Goal: Task Accomplishment & Management: Manage account settings

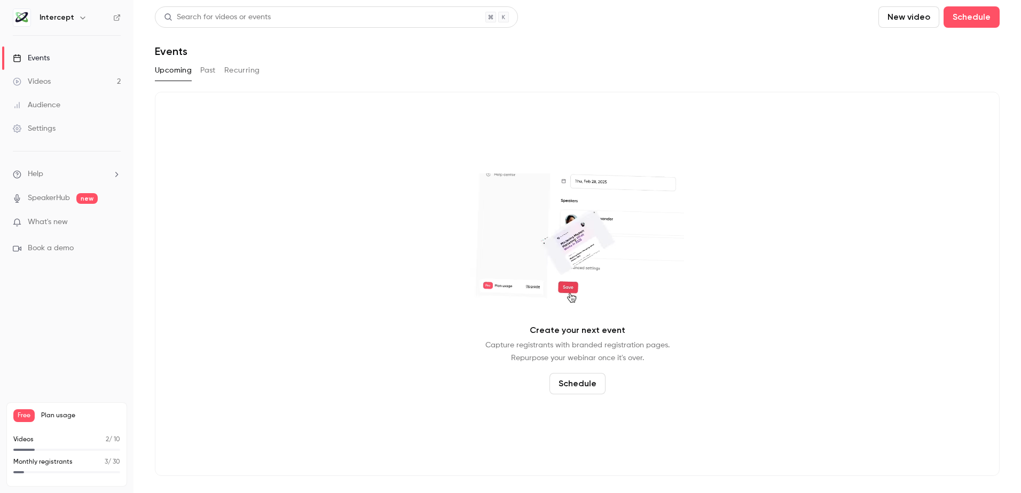
click at [44, 78] on div "Videos" at bounding box center [32, 81] width 38 height 11
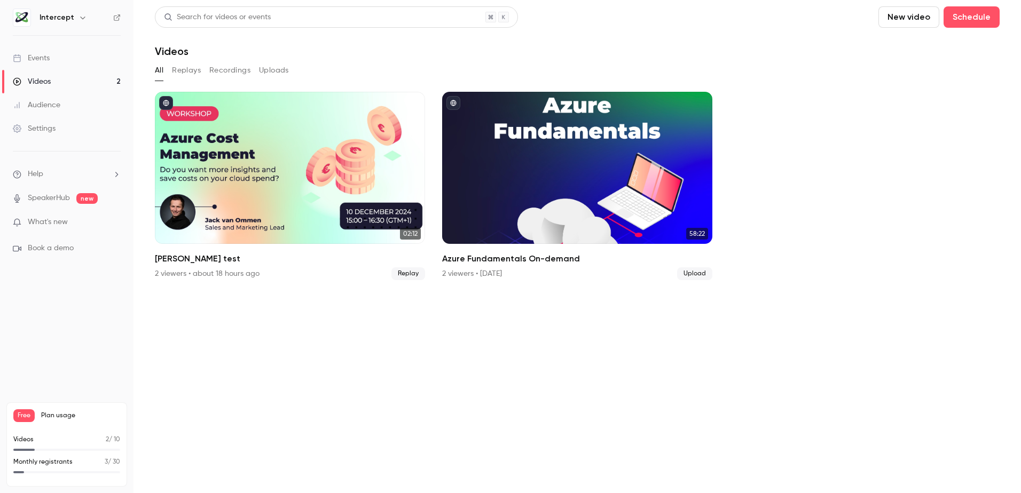
click at [48, 56] on div "Events" at bounding box center [31, 58] width 37 height 11
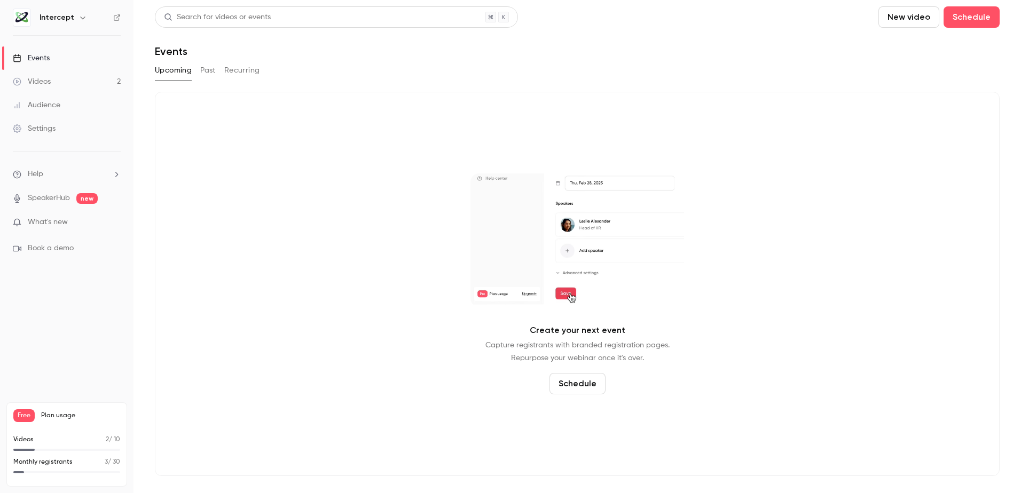
click at [214, 70] on button "Past" at bounding box center [207, 70] width 15 height 17
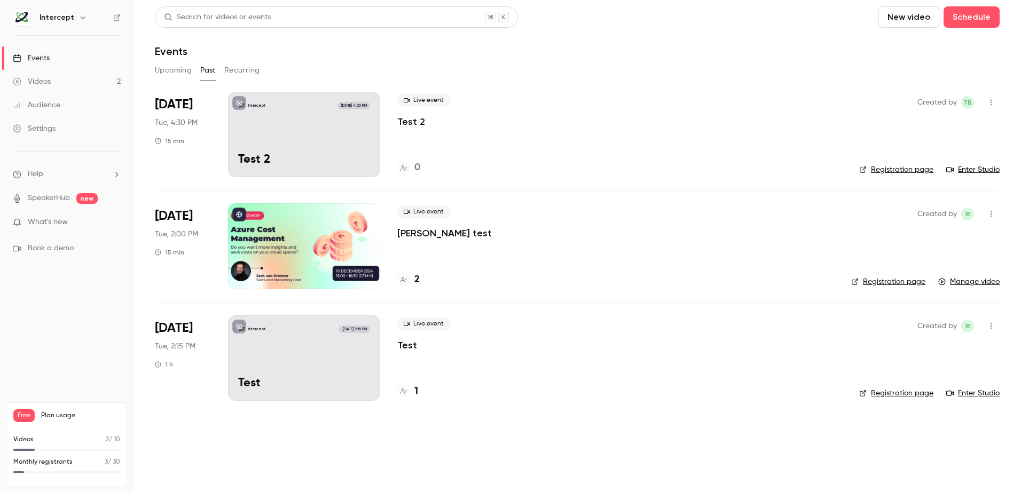
click at [901, 171] on link "Registration page" at bounding box center [896, 169] width 74 height 11
click at [990, 104] on icon "button" at bounding box center [991, 102] width 9 height 7
click at [207, 134] on div at bounding box center [510, 246] width 1021 height 493
click at [266, 124] on div "Intercept [DATE] 4:30 PM Test 2" at bounding box center [304, 134] width 152 height 85
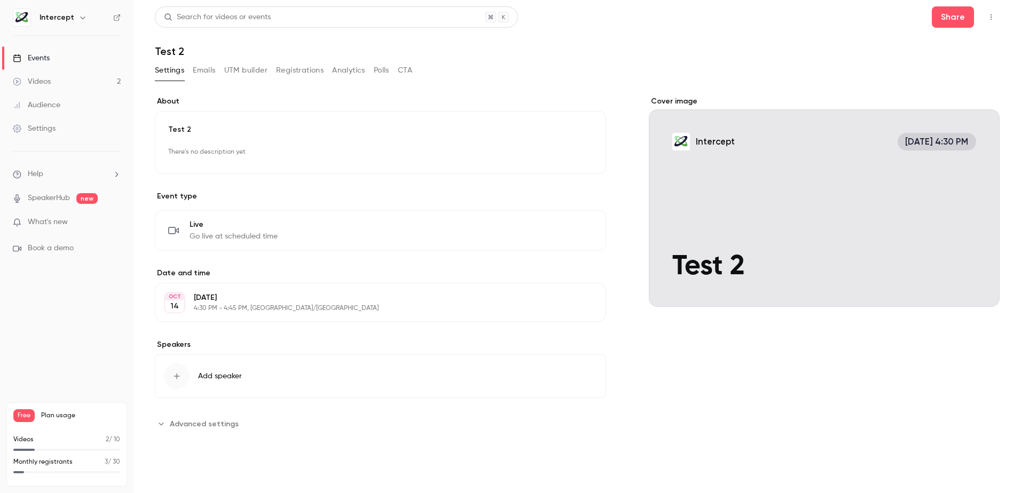
click at [577, 227] on button "Edit" at bounding box center [573, 230] width 39 height 17
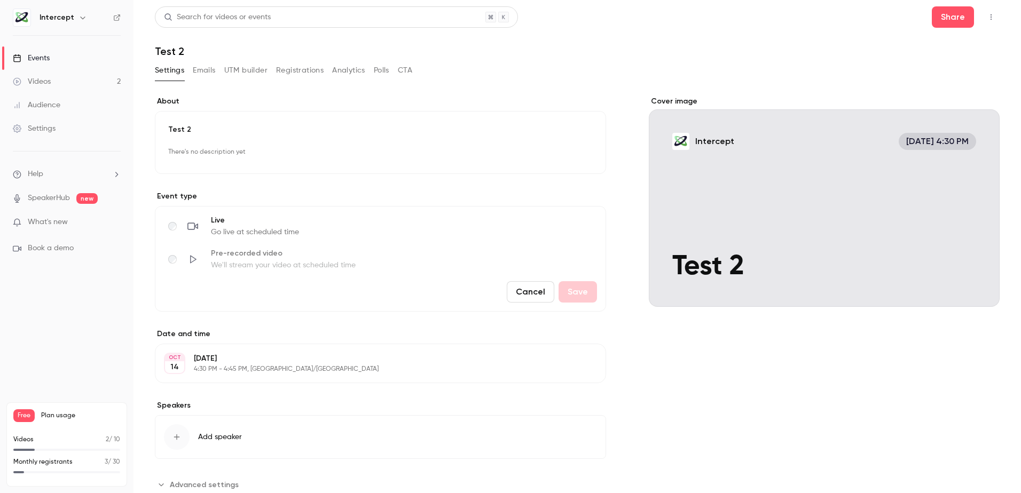
click at [52, 81] on link "Videos 2" at bounding box center [67, 81] width 134 height 23
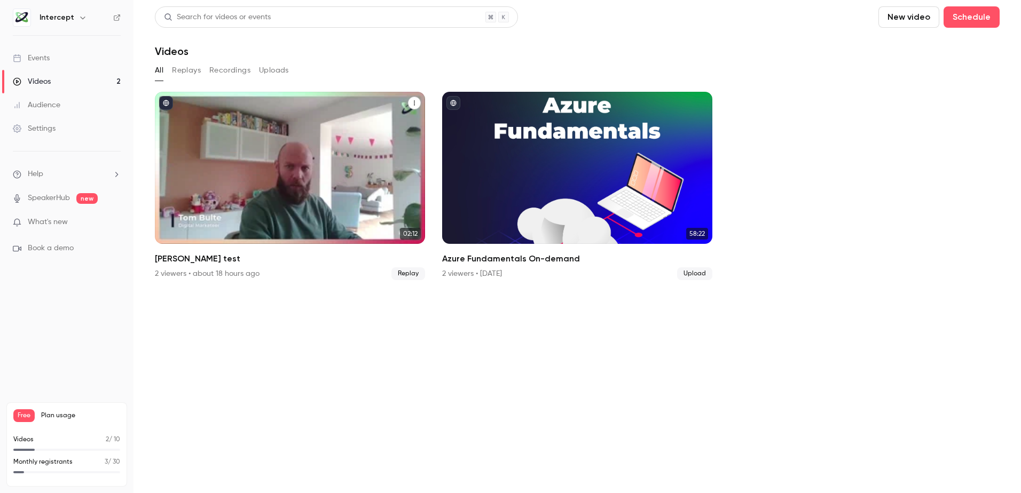
click at [275, 168] on div "Tom test" at bounding box center [290, 168] width 270 height 152
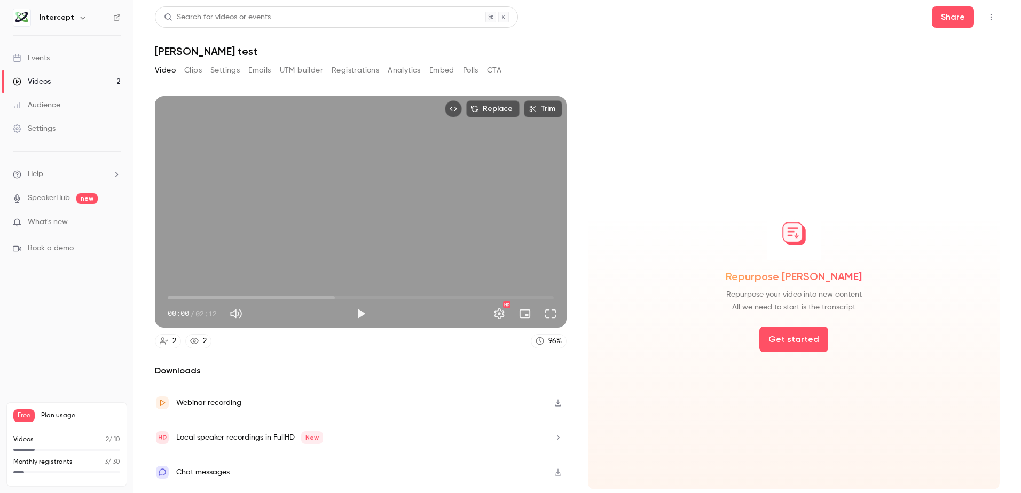
click at [499, 106] on button "Replace" at bounding box center [492, 108] width 53 height 17
click at [34, 60] on div "Events" at bounding box center [31, 58] width 37 height 11
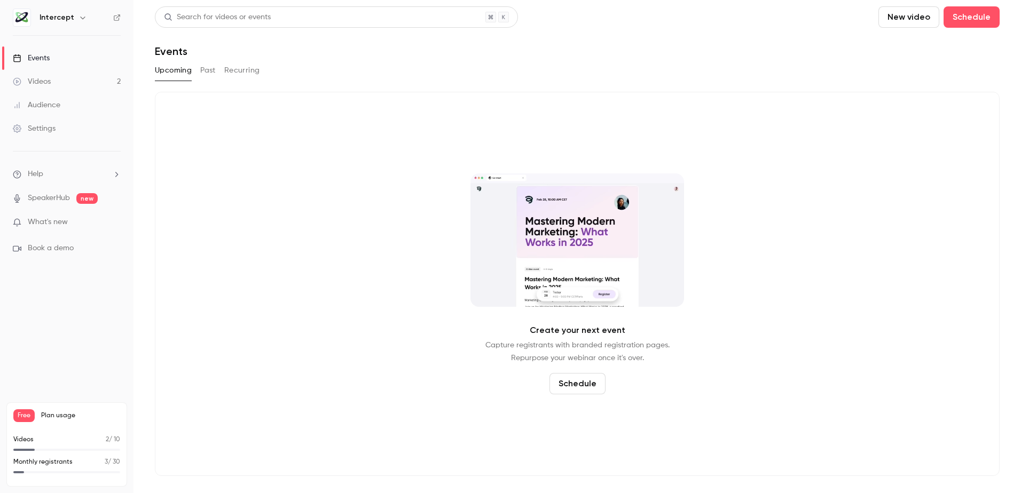
click at [41, 81] on div "Videos" at bounding box center [32, 81] width 38 height 11
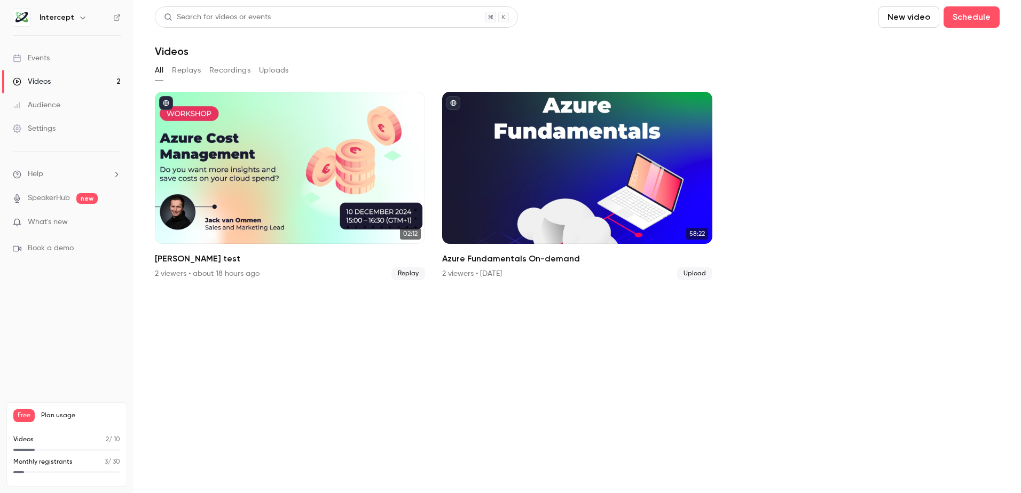
click at [45, 58] on div "Events" at bounding box center [31, 58] width 37 height 11
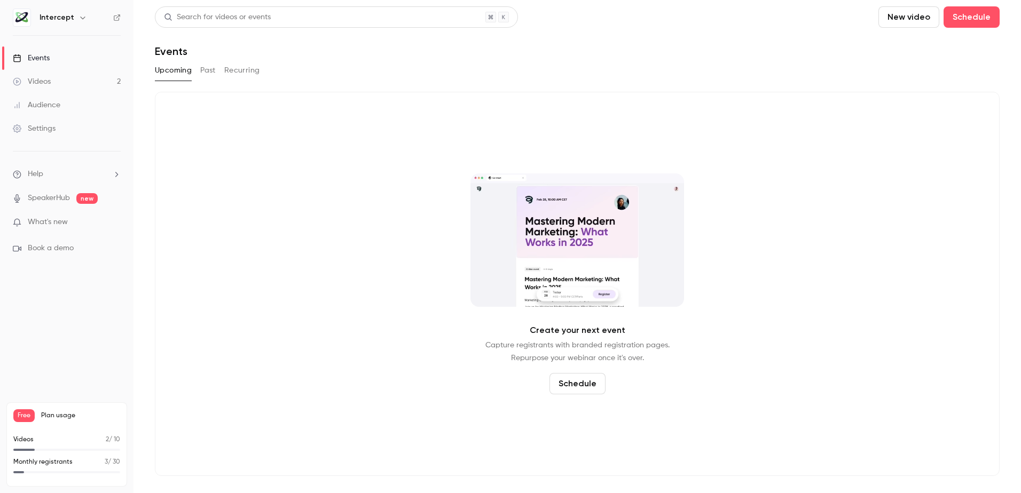
click at [212, 69] on button "Past" at bounding box center [207, 70] width 15 height 17
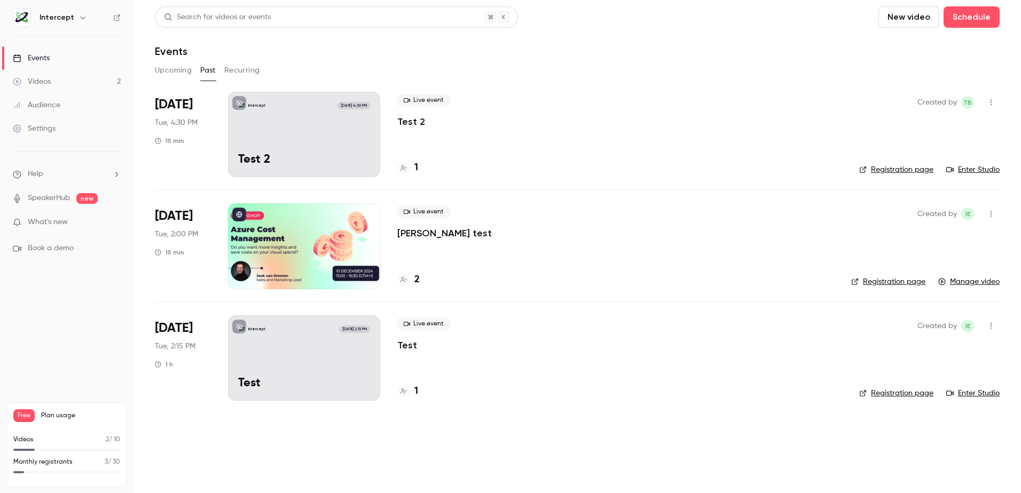
click at [313, 124] on div "Intercept [DATE] 4:30 PM Test 2" at bounding box center [304, 134] width 152 height 85
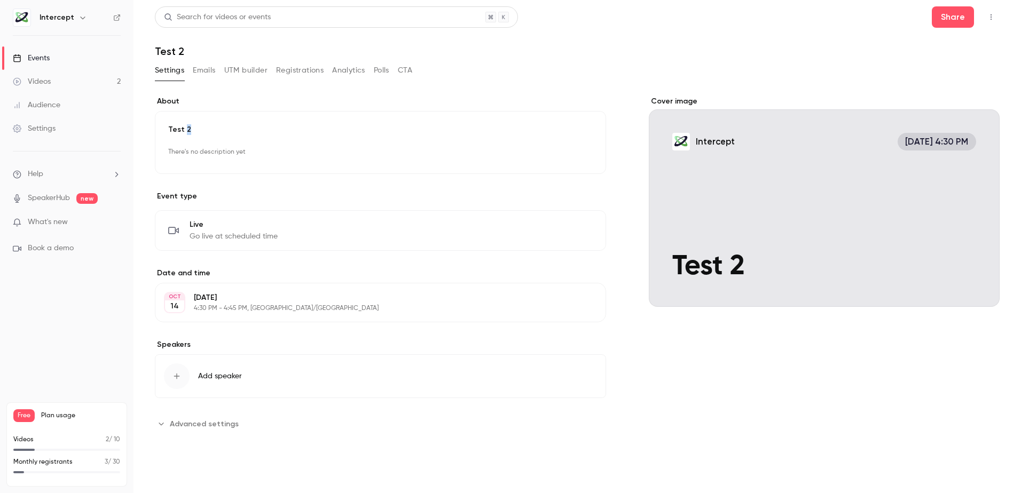
click at [187, 130] on p "Test 2" at bounding box center [380, 129] width 425 height 11
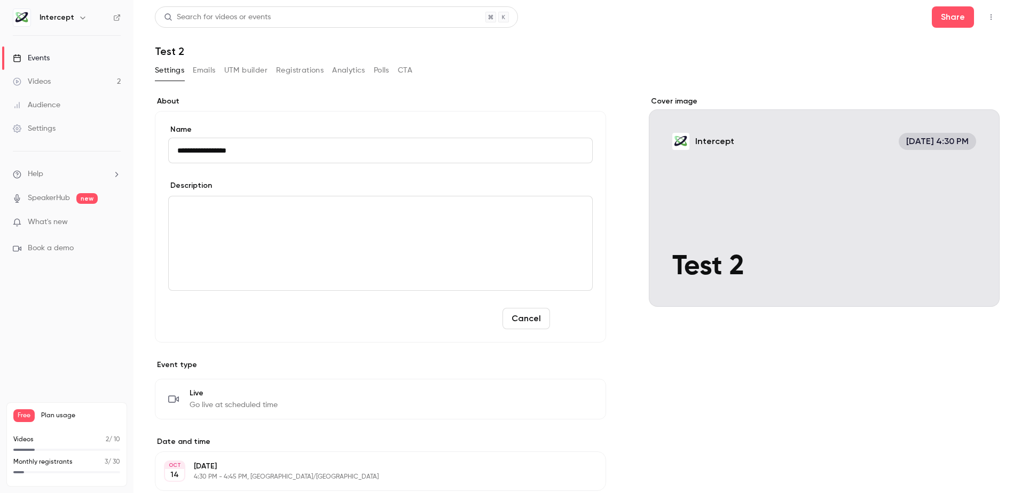
type input "**********"
click at [570, 311] on button "Save" at bounding box center [573, 318] width 38 height 21
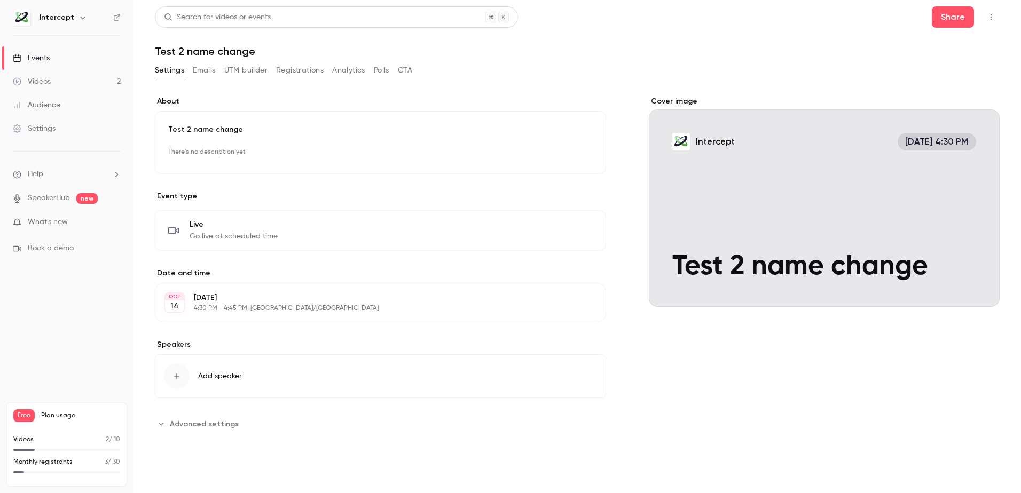
click at [38, 81] on div "Videos" at bounding box center [32, 81] width 38 height 11
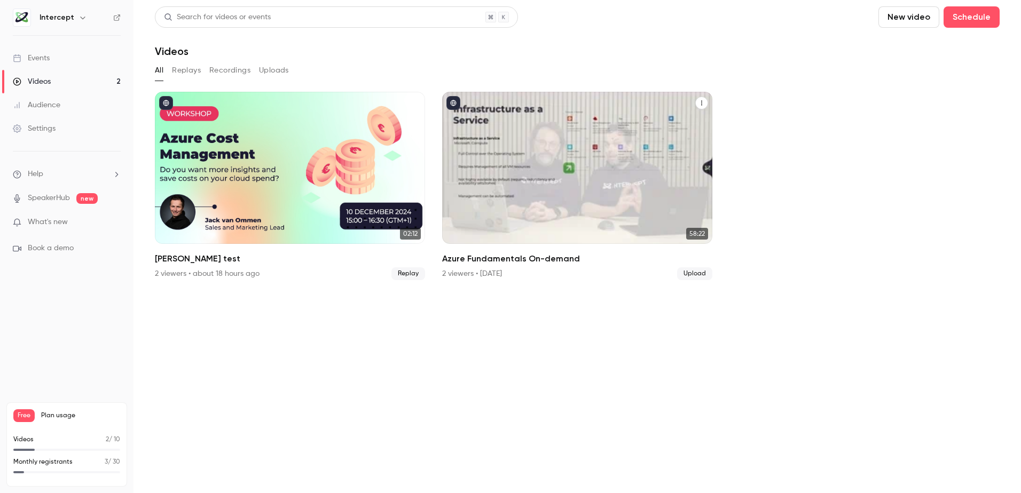
click at [699, 100] on icon "Azure Fundamentals On-demand" at bounding box center [702, 103] width 6 height 6
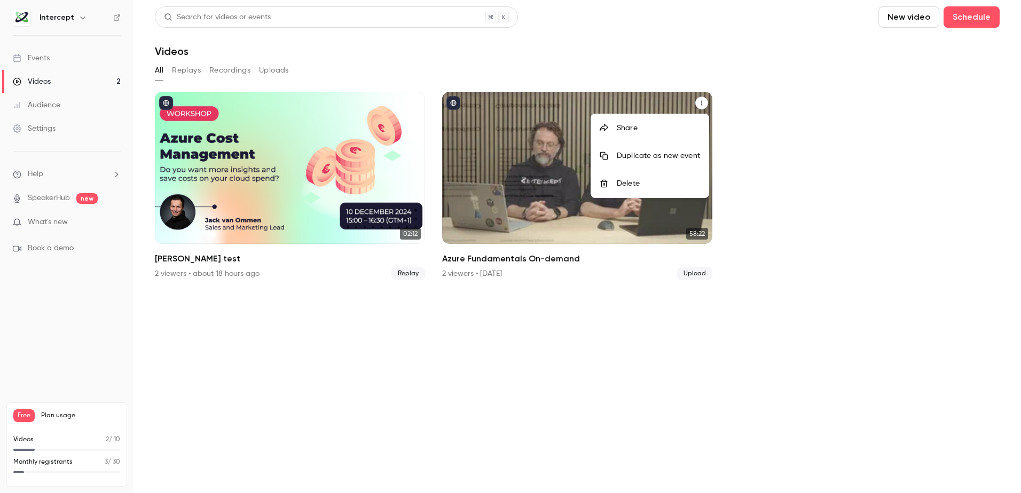
click at [630, 186] on div "Delete" at bounding box center [658, 183] width 83 height 11
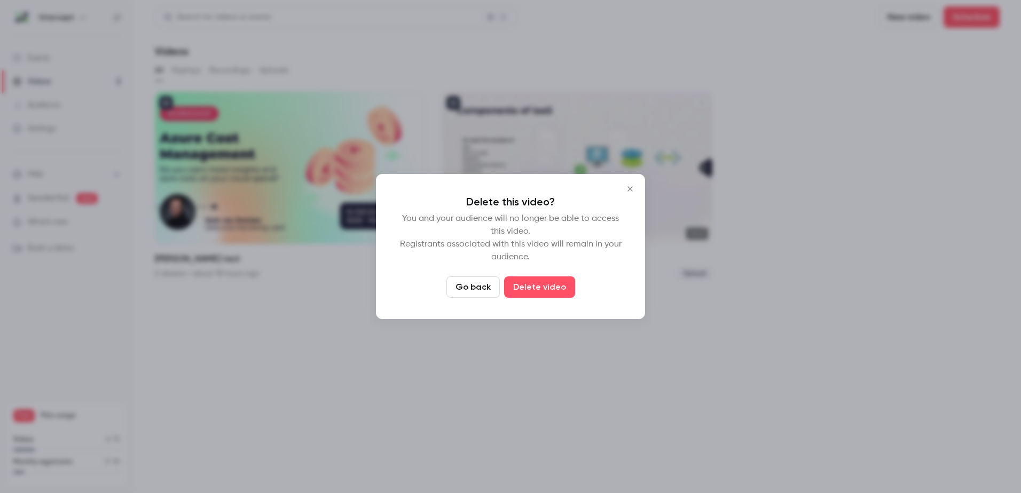
click at [537, 287] on button "Delete video" at bounding box center [539, 287] width 71 height 21
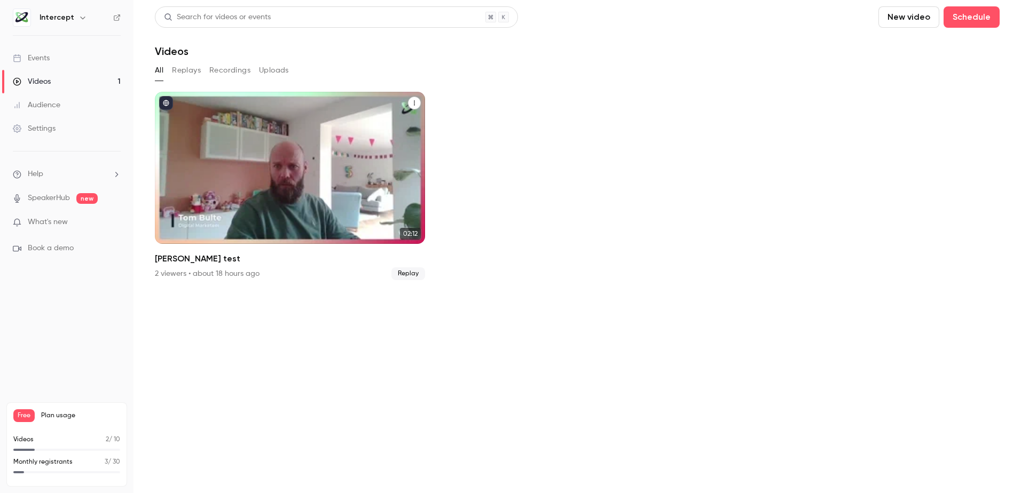
click at [322, 189] on div "Tom test" at bounding box center [290, 168] width 270 height 152
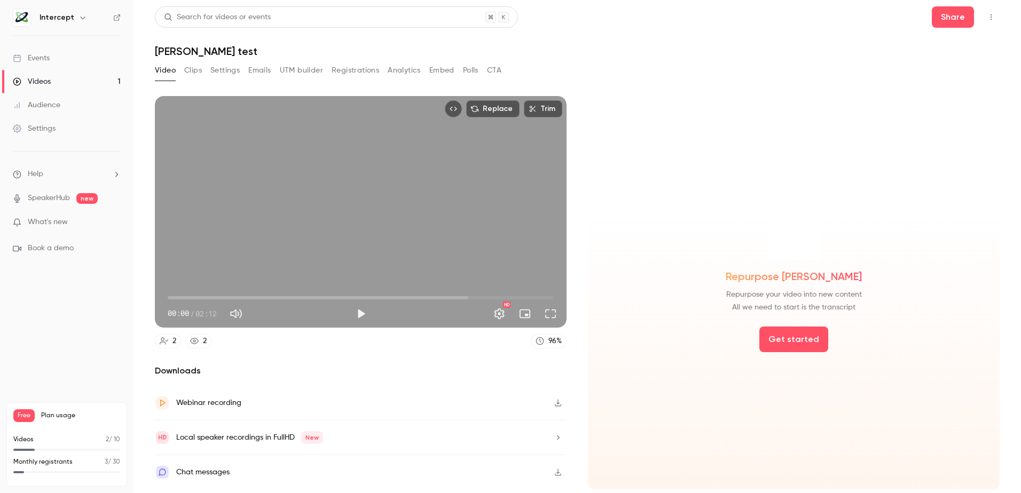
click at [225, 69] on button "Settings" at bounding box center [224, 70] width 29 height 17
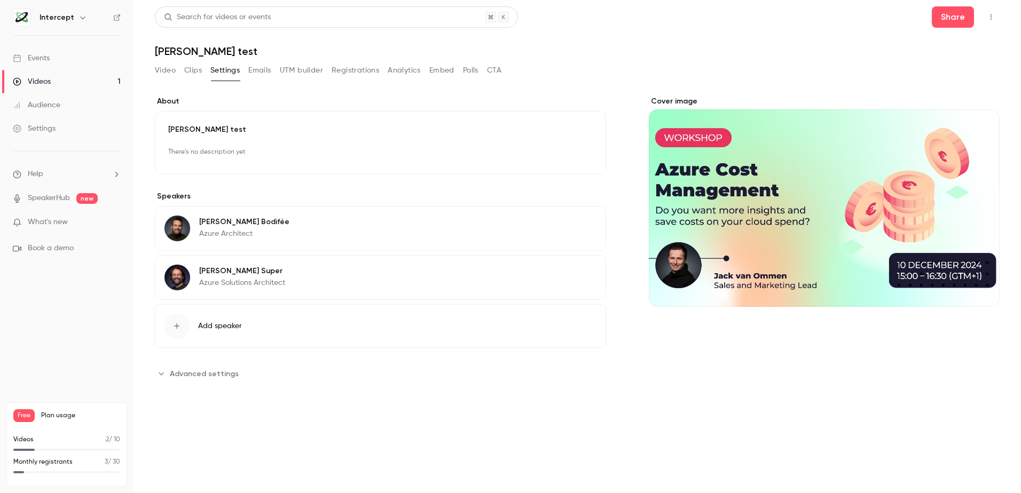
click at [583, 152] on button "Edit" at bounding box center [573, 152] width 39 height 17
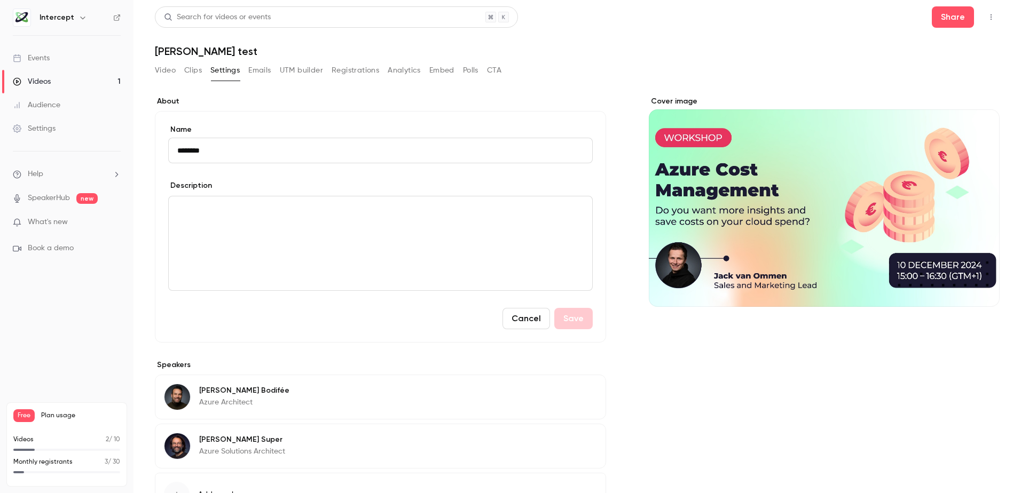
drag, startPoint x: 235, startPoint y: 148, endPoint x: 57, endPoint y: 134, distance: 179.0
click at [57, 134] on div "**********" at bounding box center [510, 246] width 1021 height 493
type input "**********"
click at [213, 224] on div "editor" at bounding box center [381, 244] width 424 height 94
paste div "editor"
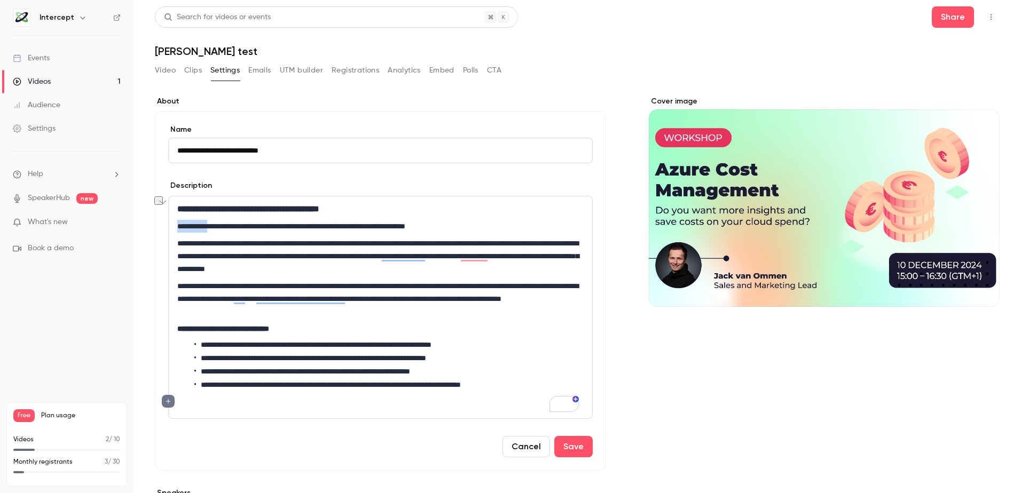
drag, startPoint x: 178, startPoint y: 225, endPoint x: 223, endPoint y: 226, distance: 44.3
click at [223, 226] on p "**********" at bounding box center [378, 226] width 402 height 13
click at [193, 257] on p "**********" at bounding box center [378, 256] width 402 height 38
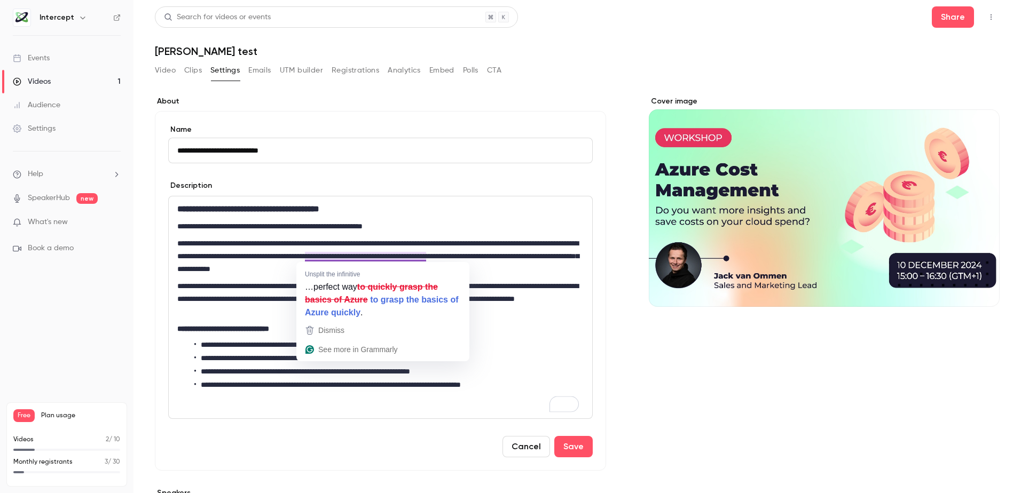
click at [394, 255] on p "**********" at bounding box center [378, 256] width 402 height 38
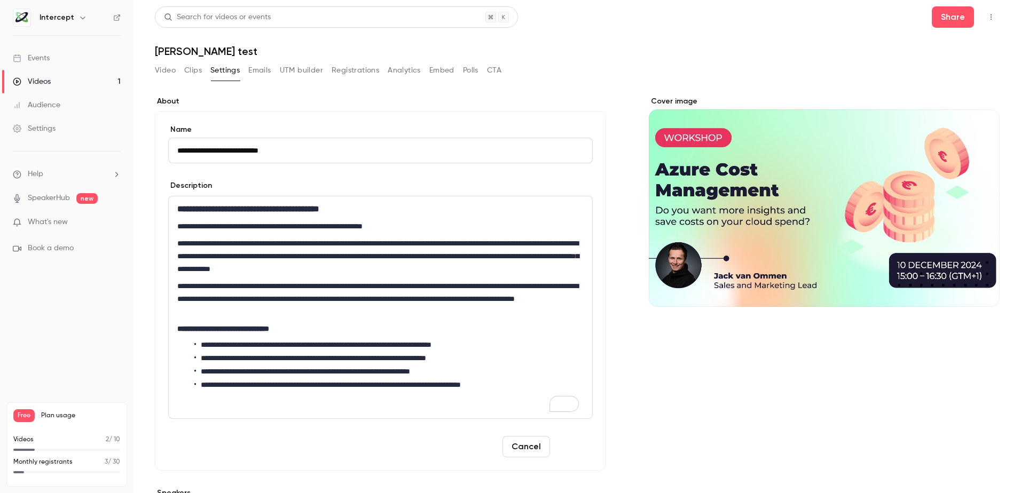
click at [569, 445] on button "Save" at bounding box center [573, 446] width 38 height 21
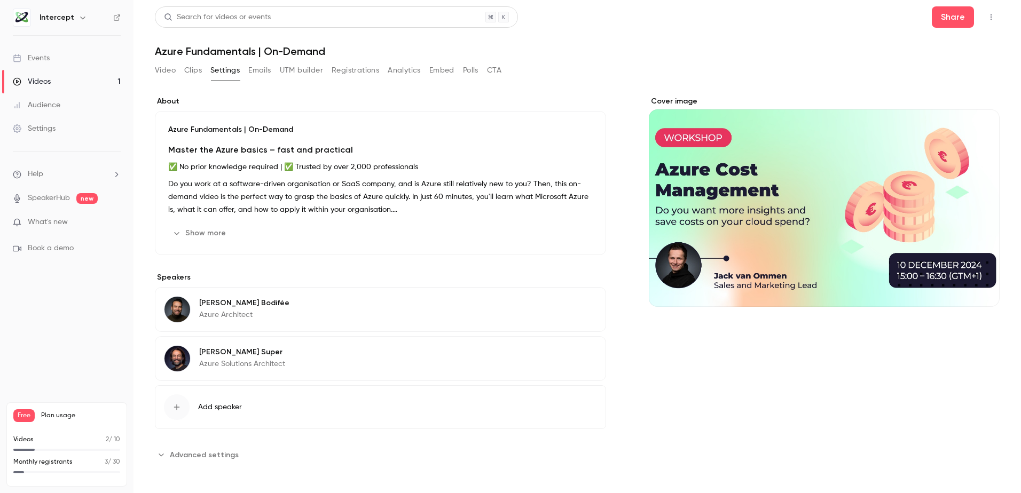
click at [179, 232] on icon "button" at bounding box center [177, 233] width 9 height 9
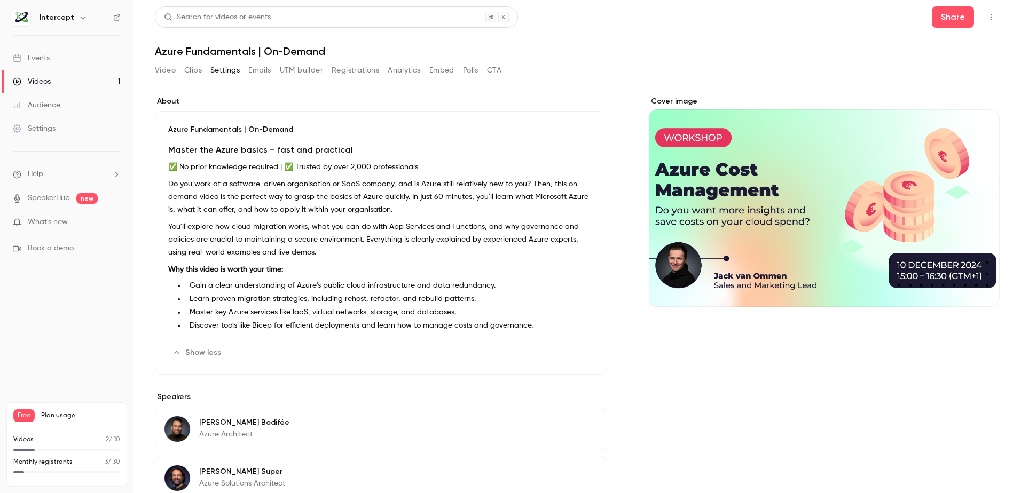
click at [164, 68] on button "Video" at bounding box center [165, 70] width 21 height 17
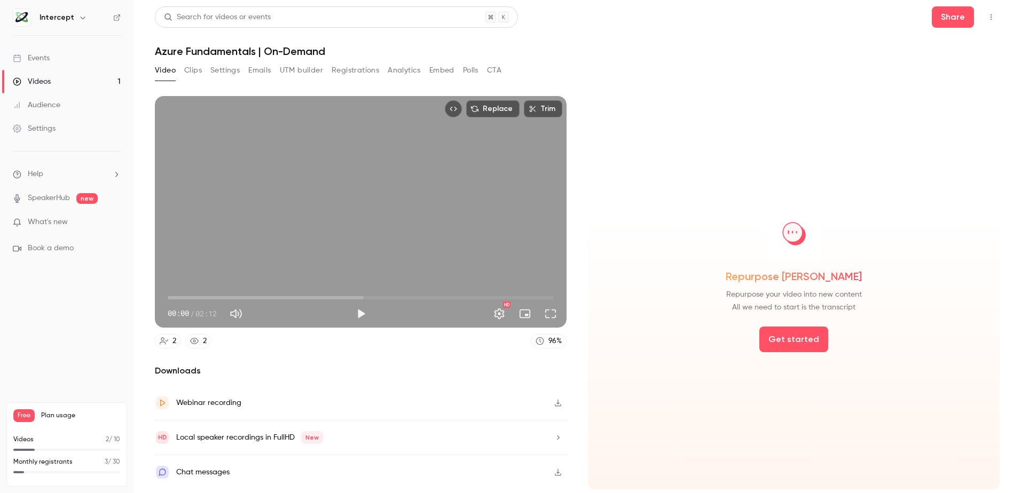
click at [498, 104] on button "Replace" at bounding box center [492, 108] width 53 height 17
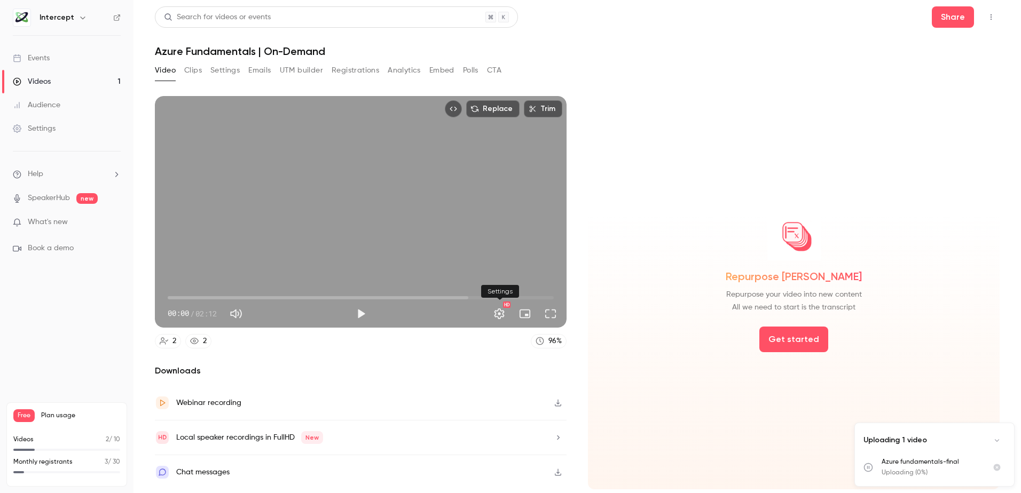
click at [500, 317] on button "Settings" at bounding box center [499, 313] width 21 height 21
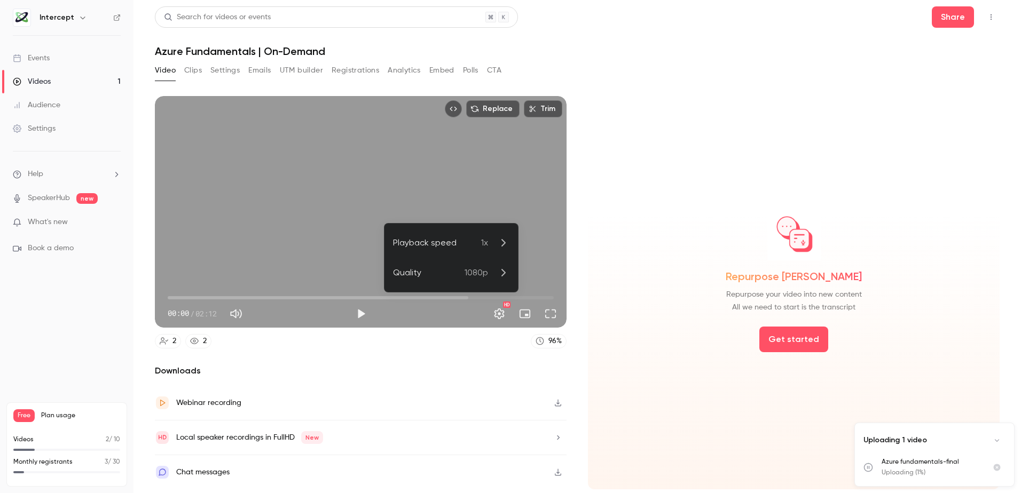
click at [500, 317] on div at bounding box center [510, 246] width 1021 height 493
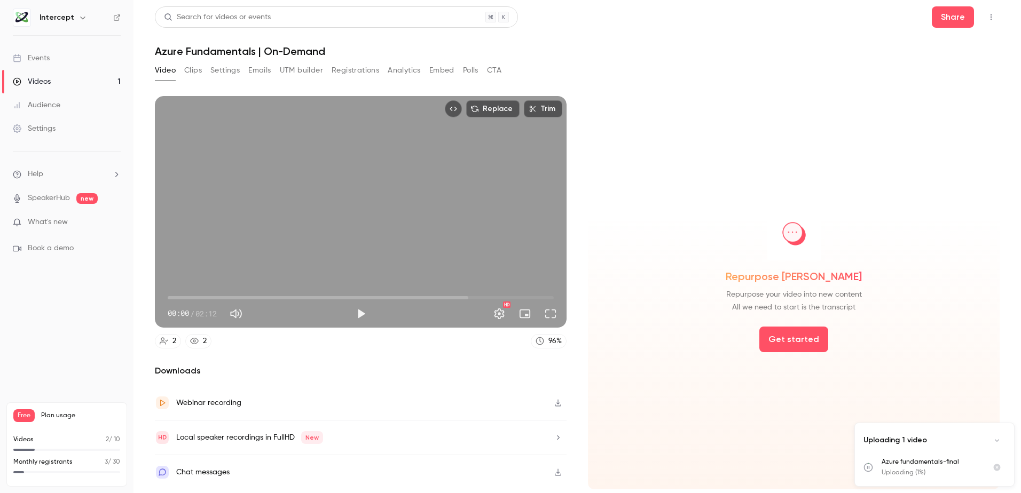
click at [996, 468] on icon "Cancel upload" at bounding box center [997, 468] width 7 height 7
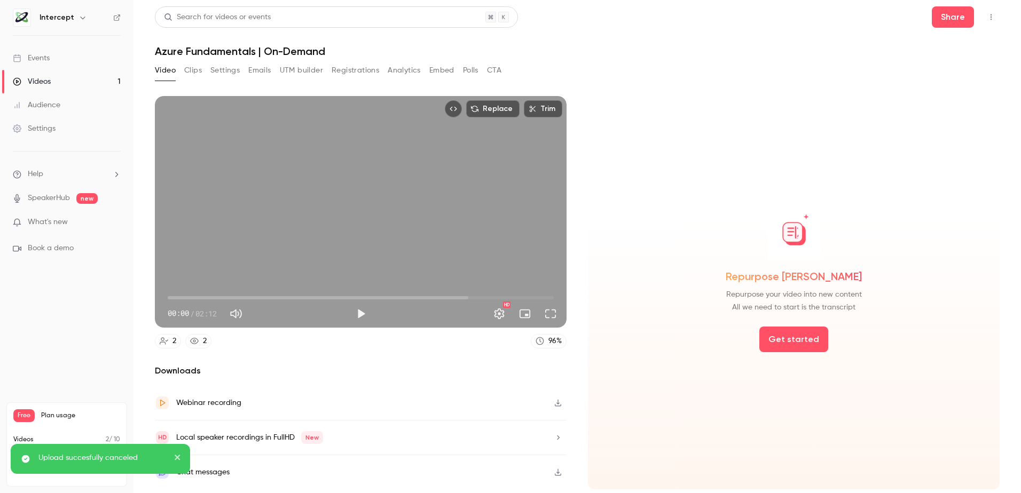
click at [489, 109] on button "Replace" at bounding box center [492, 108] width 53 height 17
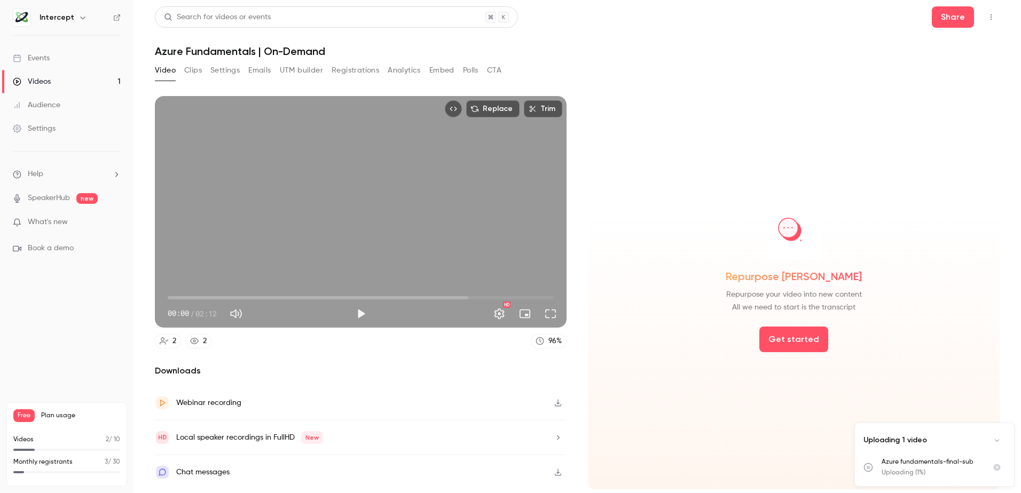
click at [191, 74] on button "Clips" at bounding box center [193, 70] width 18 height 17
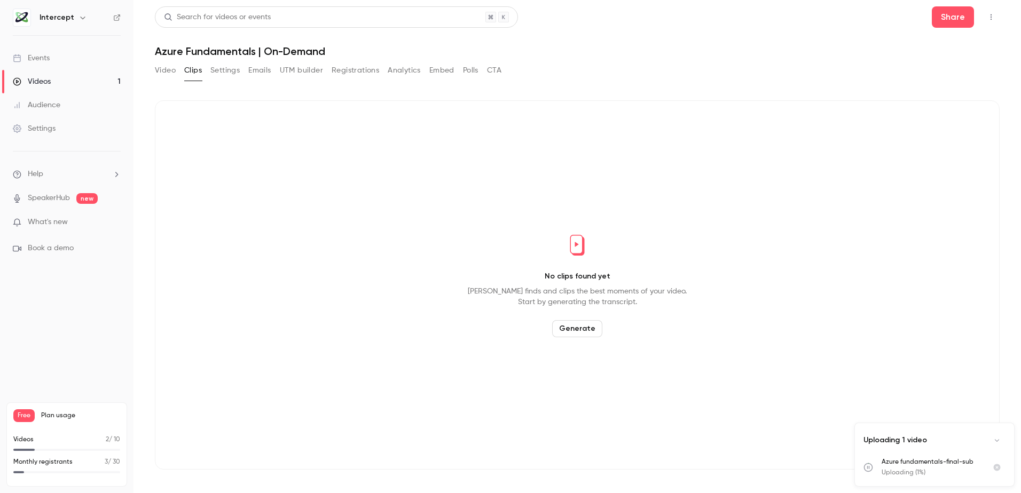
click at [224, 72] on button "Settings" at bounding box center [224, 70] width 29 height 17
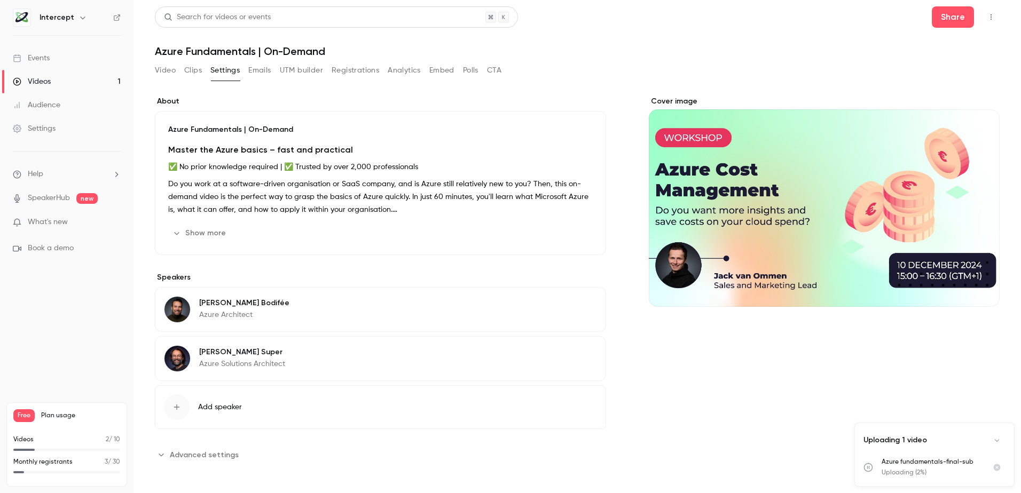
click at [160, 454] on icon "Advanced settings" at bounding box center [161, 455] width 9 height 9
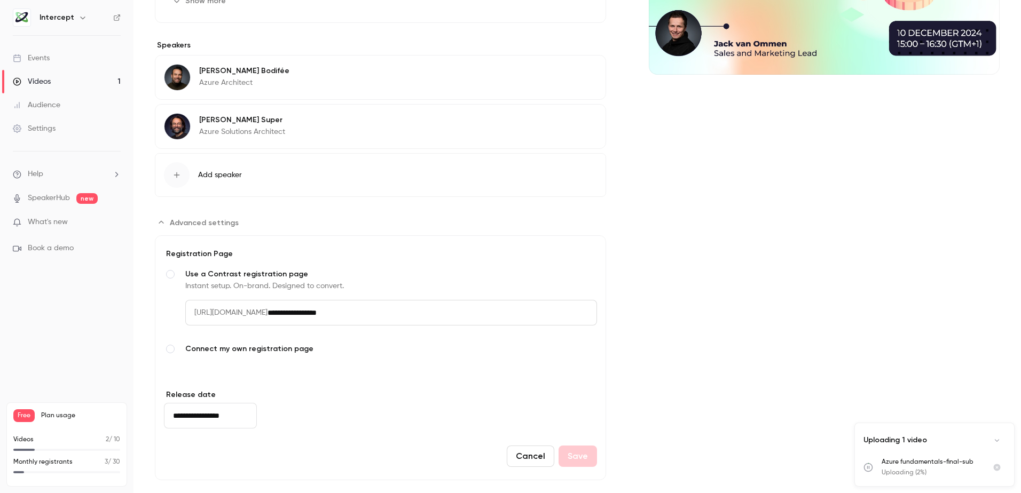
scroll to position [245, 0]
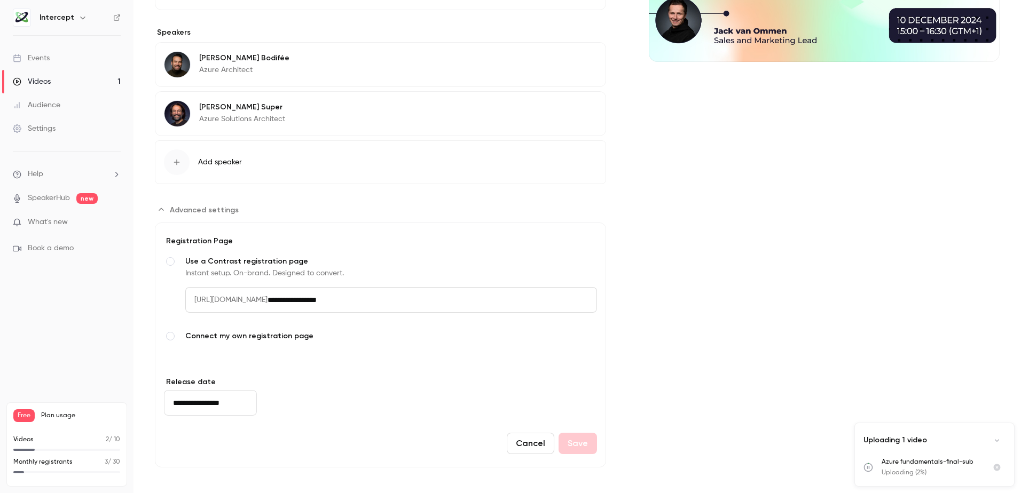
click at [260, 336] on span "Connect my own registration page" at bounding box center [391, 336] width 412 height 11
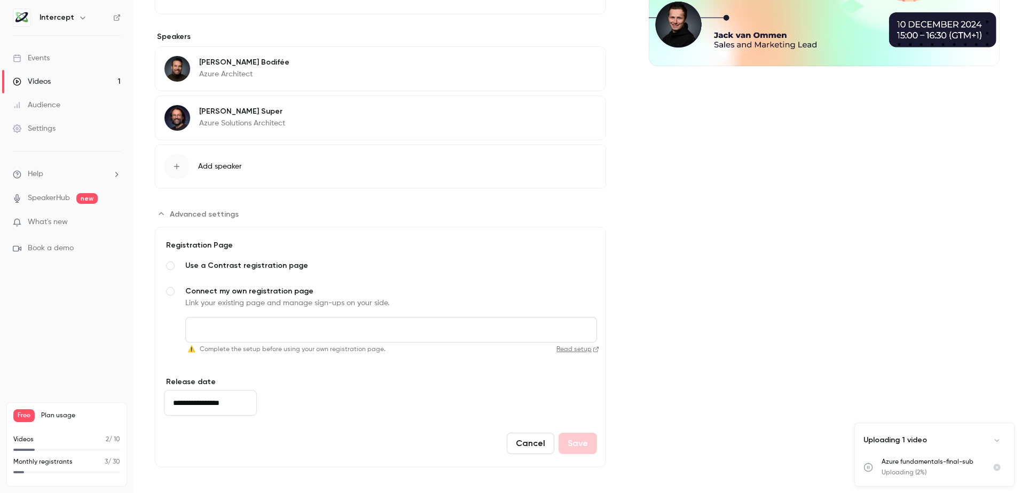
scroll to position [241, 0]
click at [235, 332] on input "Connect my own registration page Link your existing page and manage sign-ups on…" at bounding box center [391, 330] width 412 height 26
paste input "**********"
type input "**********"
click at [241, 401] on input "**********" at bounding box center [210, 403] width 93 height 26
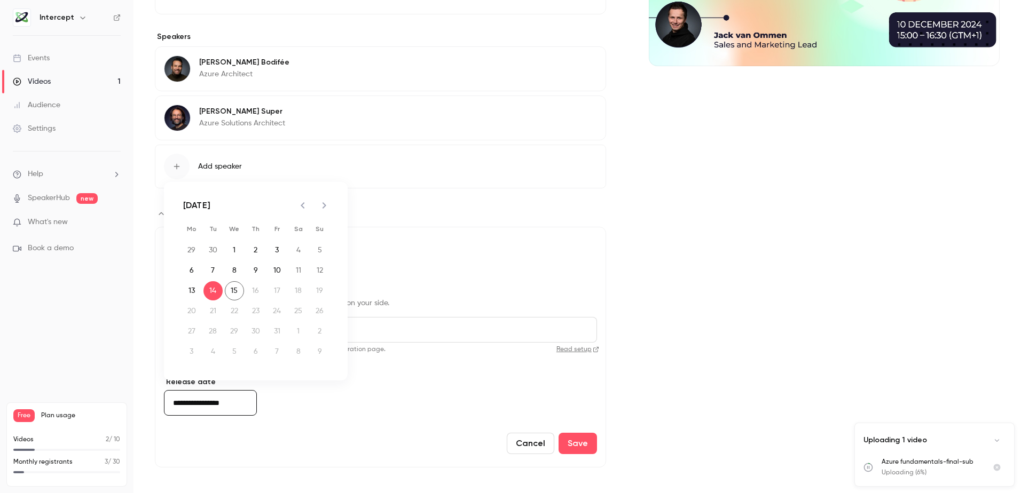
click at [301, 205] on icon "Previous month" at bounding box center [302, 205] width 13 height 13
click at [191, 251] on button "1" at bounding box center [191, 250] width 19 height 19
type input "**********"
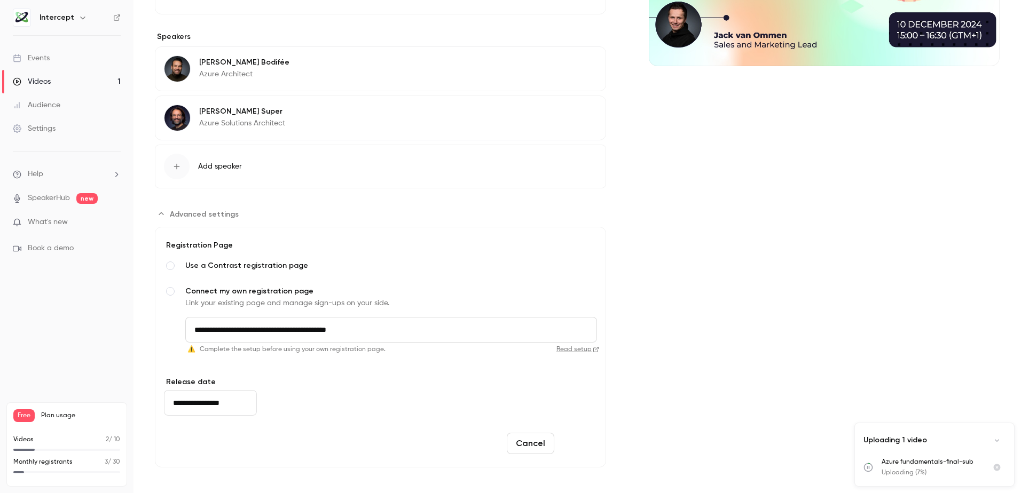
click at [576, 441] on button "Save" at bounding box center [578, 443] width 38 height 21
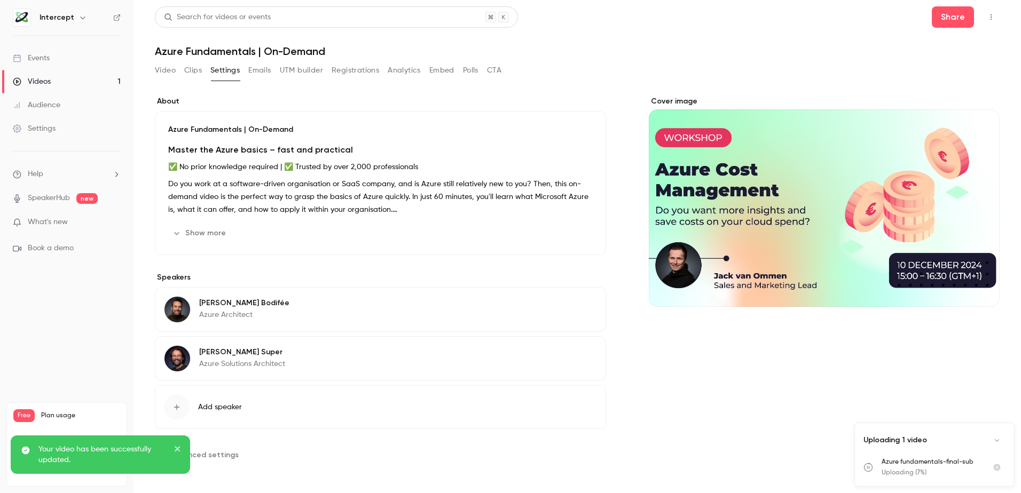
scroll to position [0, 0]
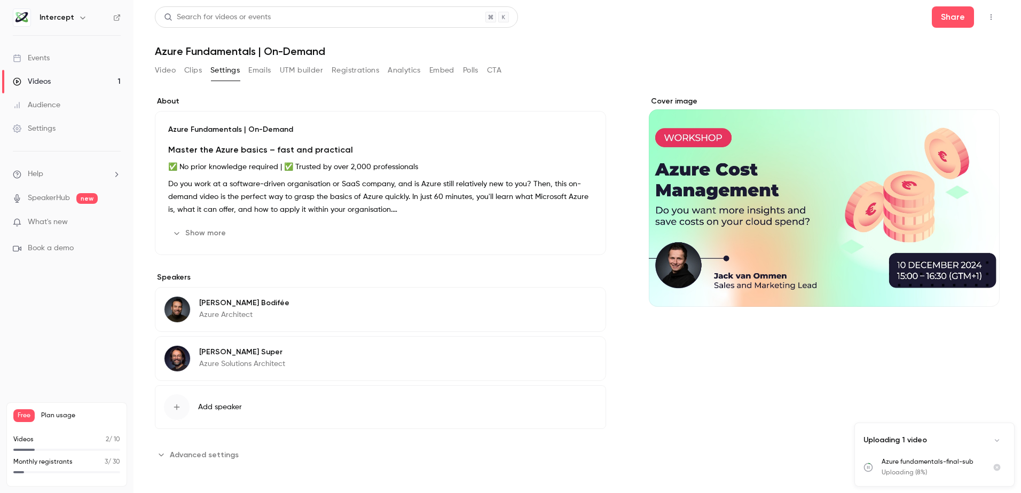
click at [980, 285] on icon "Cover image" at bounding box center [981, 288] width 12 height 9
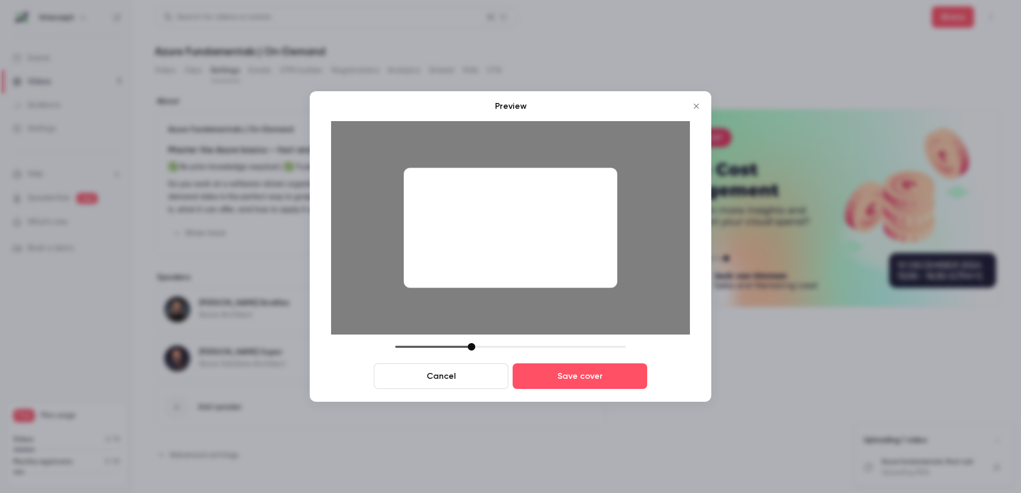
drag, startPoint x: 555, startPoint y: 239, endPoint x: 558, endPoint y: 252, distance: 13.1
click at [558, 252] on div at bounding box center [511, 228] width 214 height 120
click at [545, 376] on button "Save cover" at bounding box center [580, 377] width 135 height 26
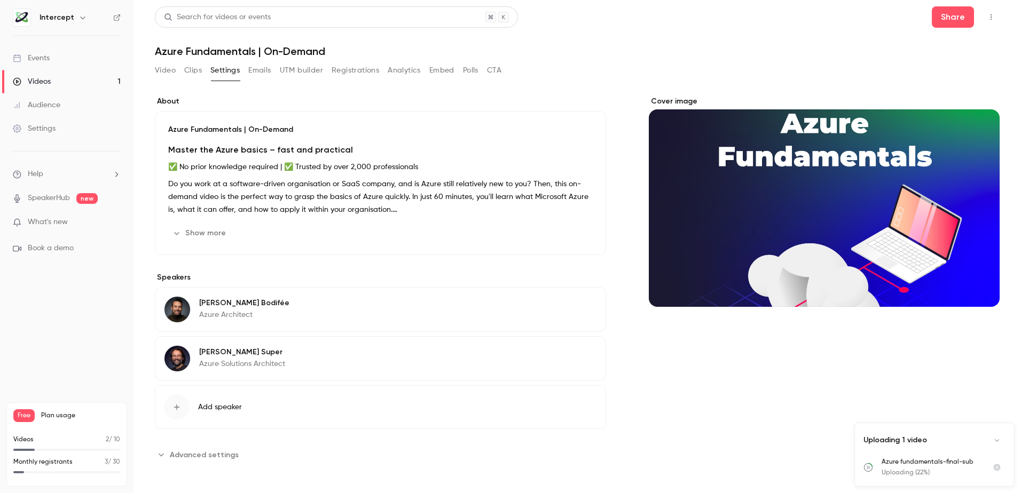
click at [355, 360] on div "[PERSON_NAME] Super Azure Solutions Architect Edit" at bounding box center [380, 358] width 451 height 45
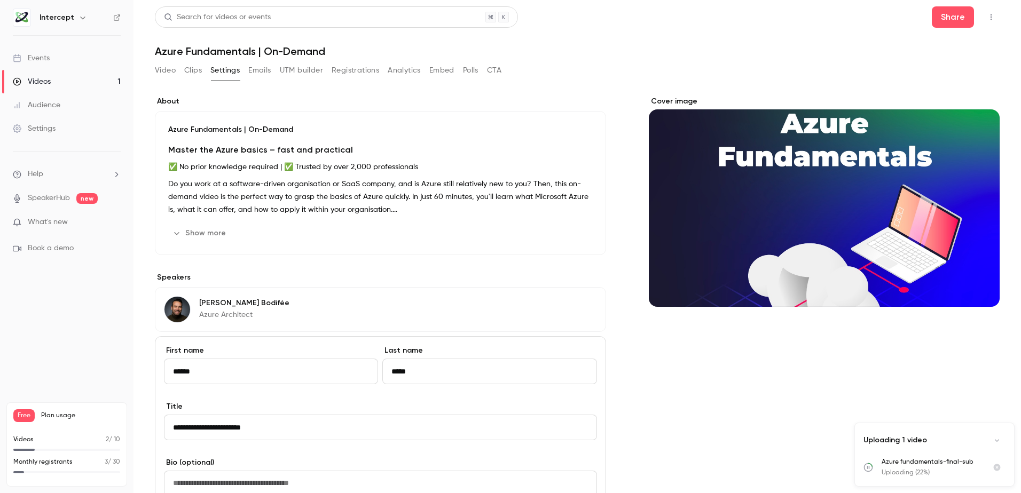
drag, startPoint x: 264, startPoint y: 428, endPoint x: 170, endPoint y: 427, distance: 94.5
click at [170, 427] on input "**********" at bounding box center [380, 428] width 433 height 26
click at [260, 311] on div "[PERSON_NAME] Azure Architect Edit" at bounding box center [380, 309] width 451 height 45
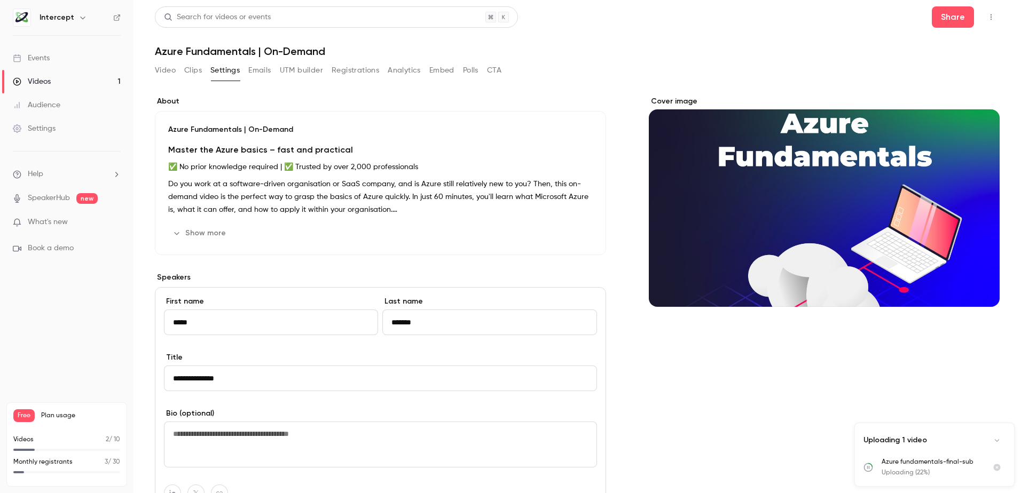
drag, startPoint x: 223, startPoint y: 382, endPoint x: 118, endPoint y: 369, distance: 106.1
click at [118, 369] on div "Intercept Events Videos 1 Audience Settings Help SpeakerHub new What's new Book…" at bounding box center [510, 246] width 1021 height 493
paste input "**********"
type input "**********"
click at [694, 390] on div "Cover image" at bounding box center [824, 412] width 351 height 632
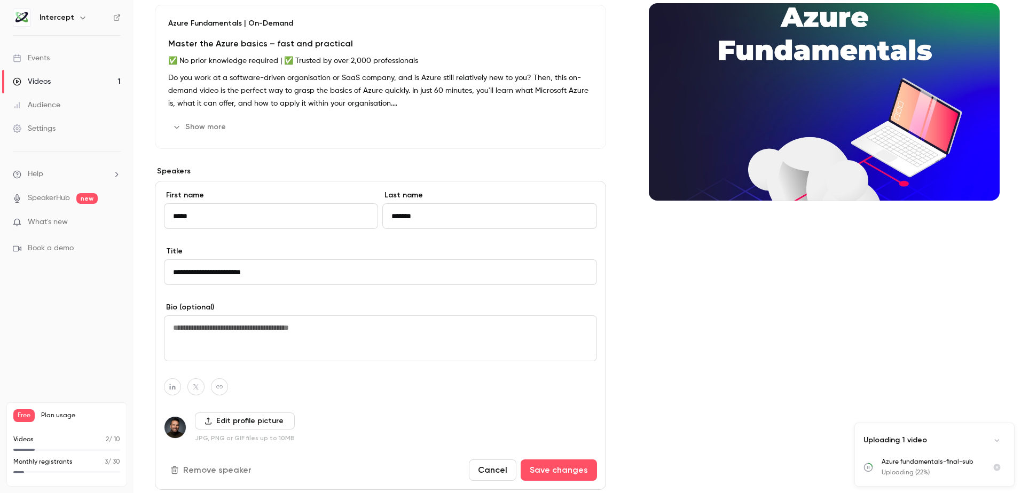
scroll to position [107, 0]
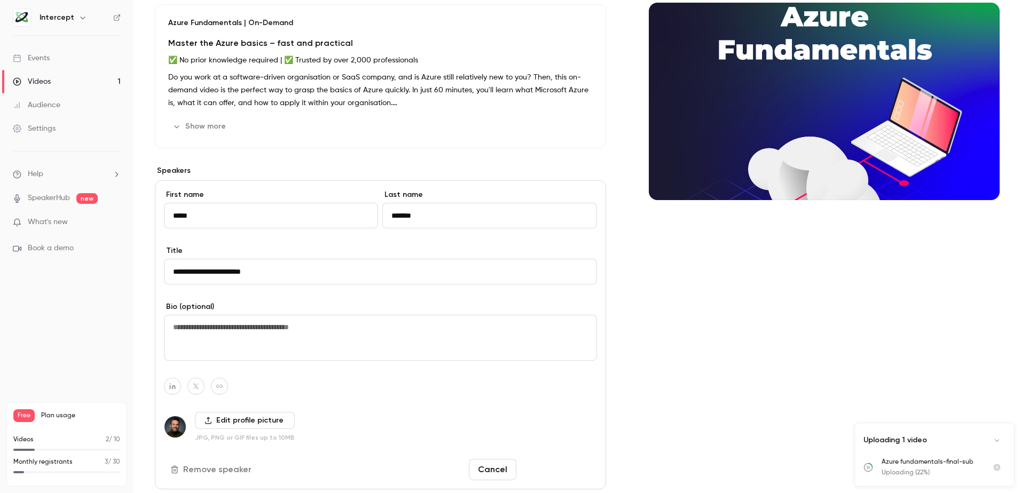
click at [554, 471] on button "Save changes" at bounding box center [559, 469] width 76 height 21
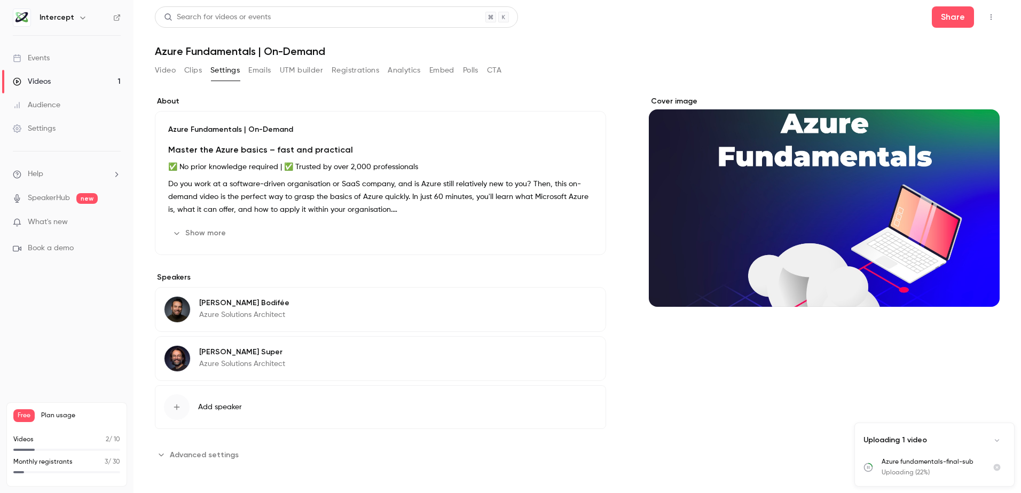
click at [259, 67] on button "Emails" at bounding box center [259, 70] width 22 height 17
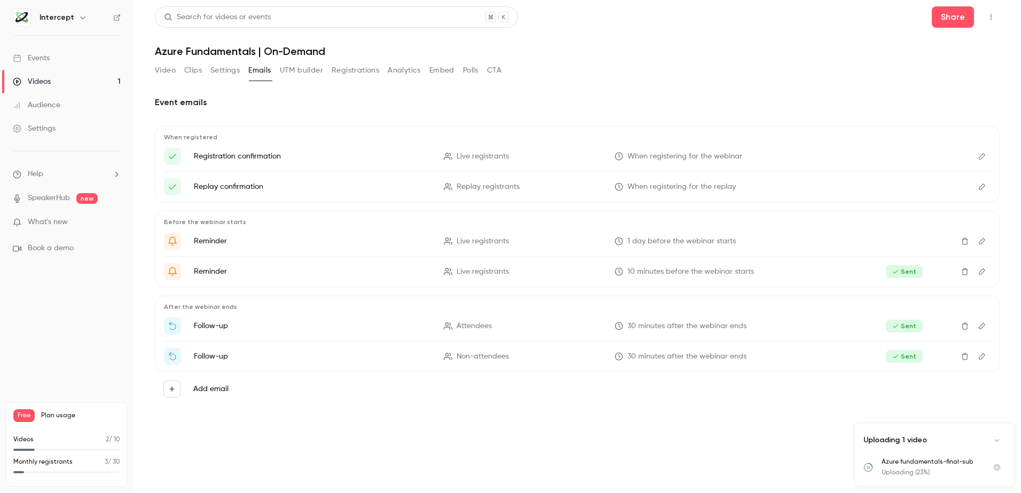
click at [273, 187] on p "Replay confirmation" at bounding box center [312, 187] width 237 height 11
click at [983, 188] on icon "Edit" at bounding box center [982, 186] width 9 height 7
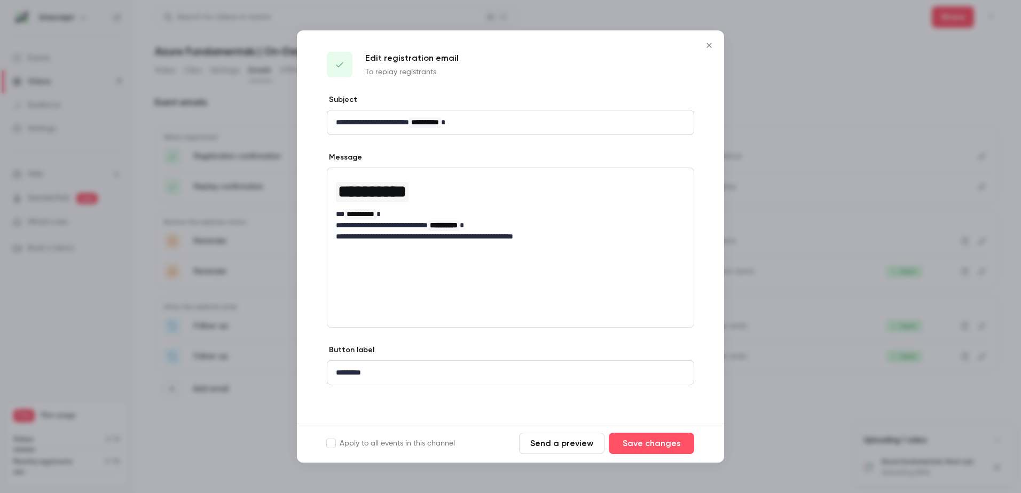
click at [710, 46] on icon "Close" at bounding box center [709, 45] width 5 height 5
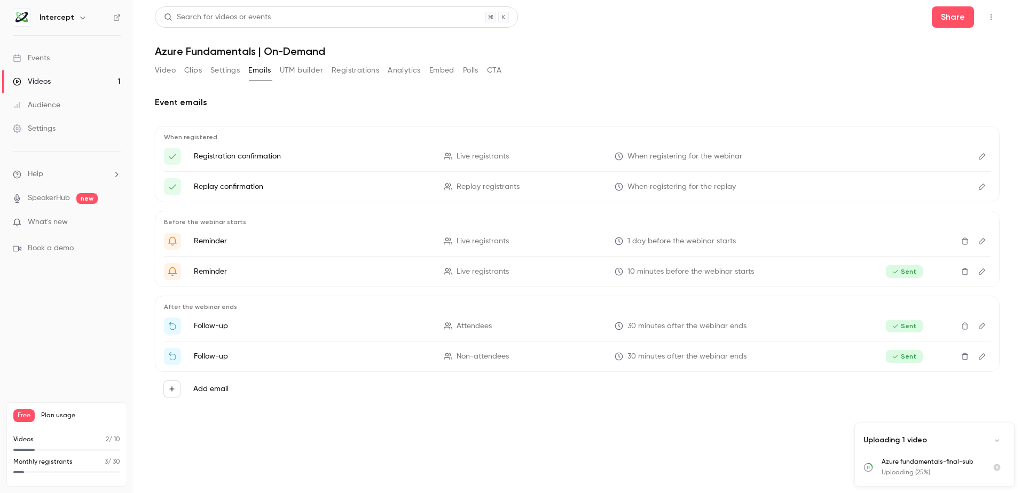
click at [299, 69] on button "UTM builder" at bounding box center [301, 70] width 43 height 17
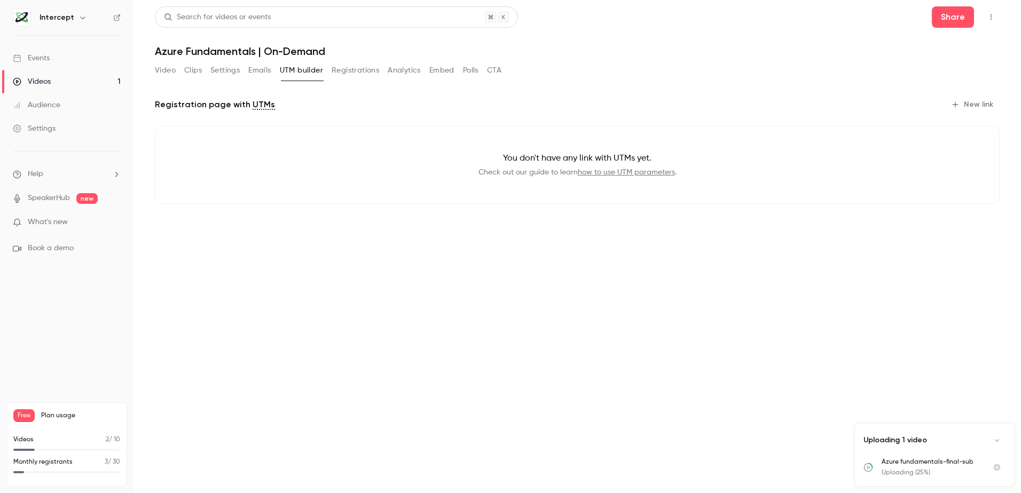
click at [354, 71] on button "Registrations" at bounding box center [356, 70] width 48 height 17
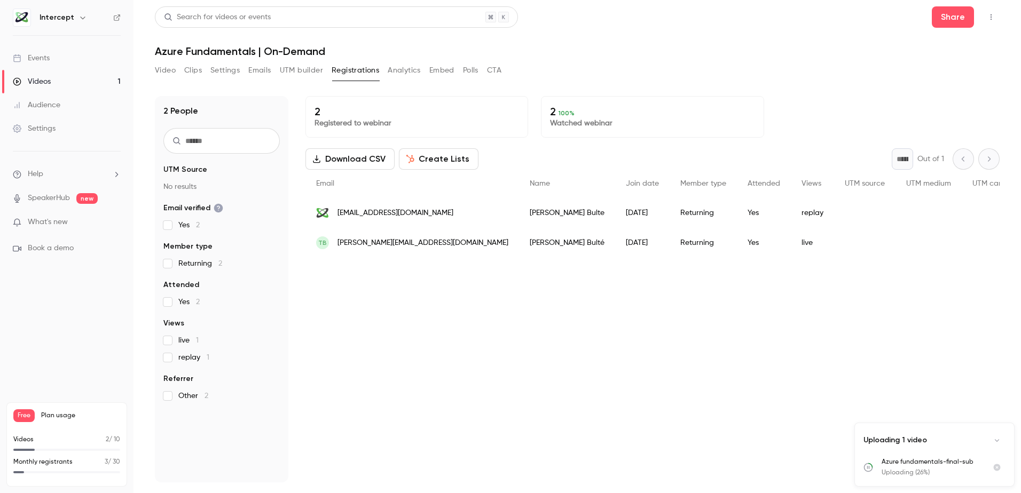
click at [400, 69] on button "Analytics" at bounding box center [404, 70] width 33 height 17
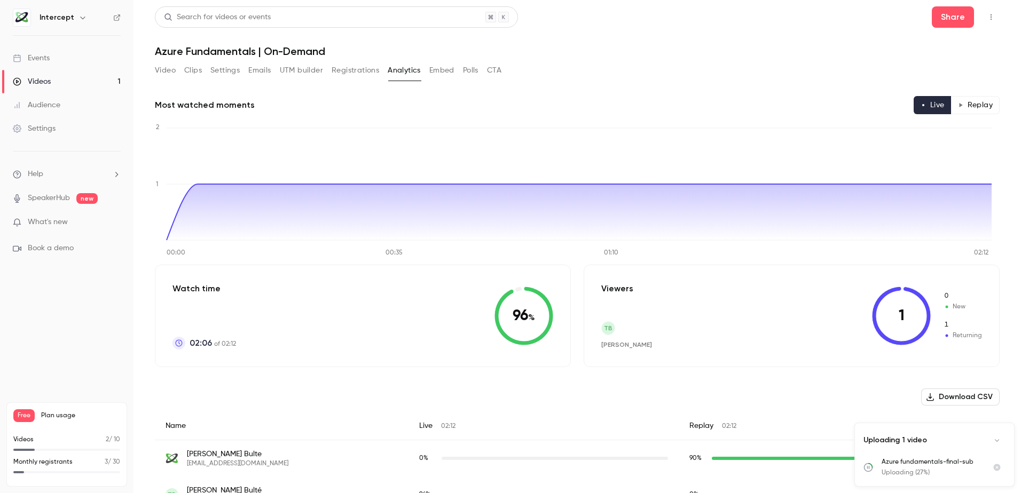
click at [443, 70] on button "Embed" at bounding box center [441, 70] width 25 height 17
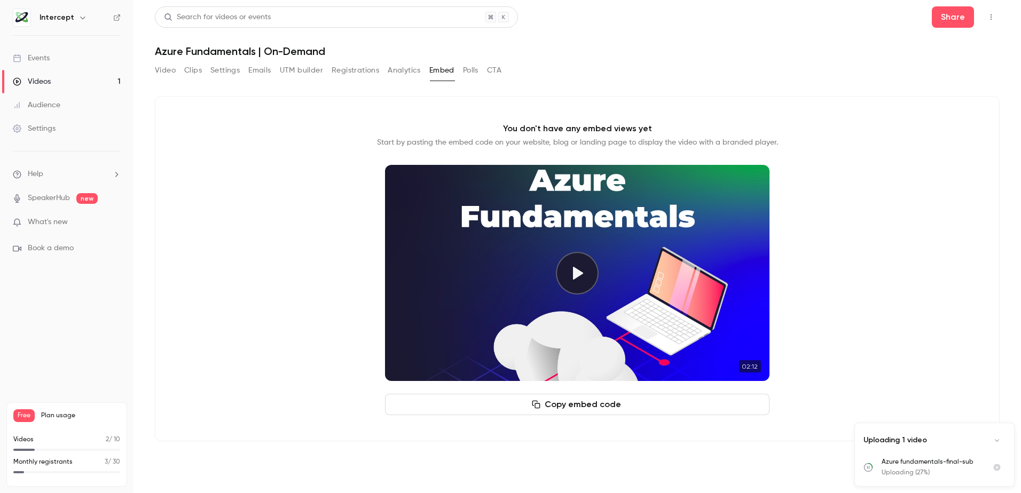
click at [473, 69] on button "Polls" at bounding box center [470, 70] width 15 height 17
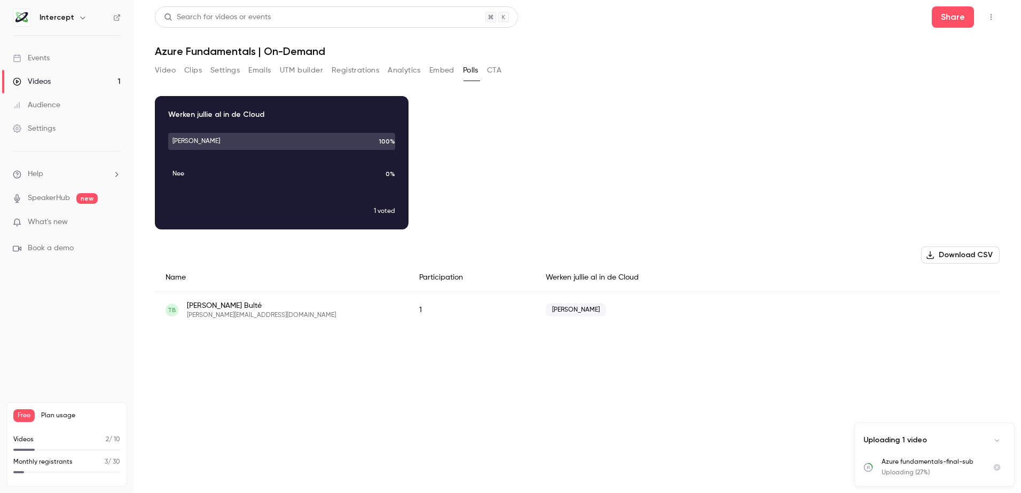
click at [262, 315] on div "TB [PERSON_NAME] [PERSON_NAME][EMAIL_ADDRESS][DOMAIN_NAME]" at bounding box center [282, 310] width 232 height 19
click at [185, 306] on div "TB [PERSON_NAME] [PERSON_NAME][EMAIL_ADDRESS][DOMAIN_NAME]" at bounding box center [282, 310] width 232 height 19
click at [493, 74] on button "CTA" at bounding box center [494, 70] width 14 height 17
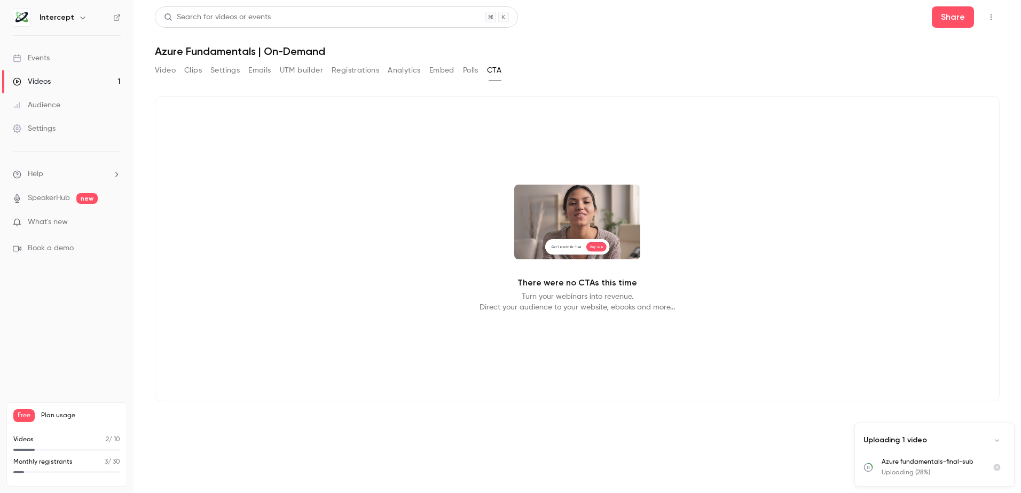
click at [470, 74] on button "Polls" at bounding box center [470, 70] width 15 height 17
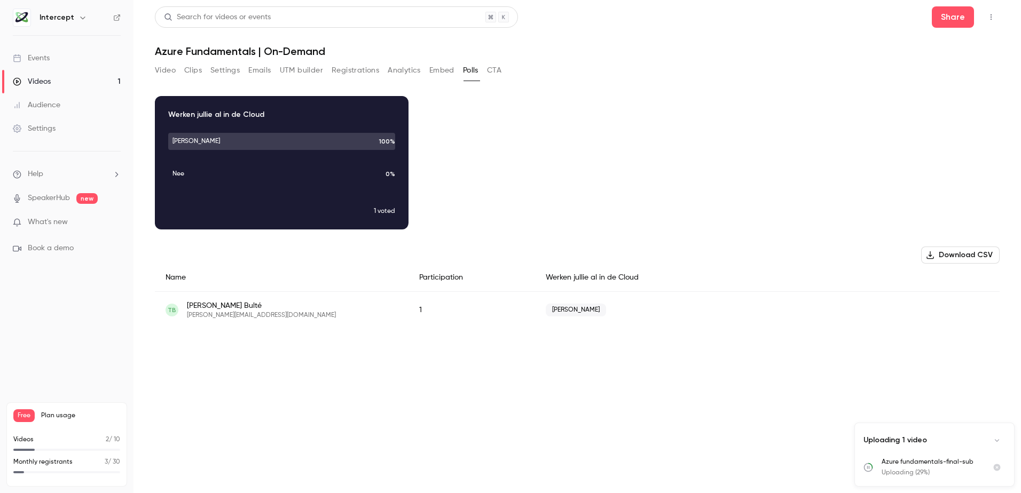
click at [441, 68] on button "Embed" at bounding box center [441, 70] width 25 height 17
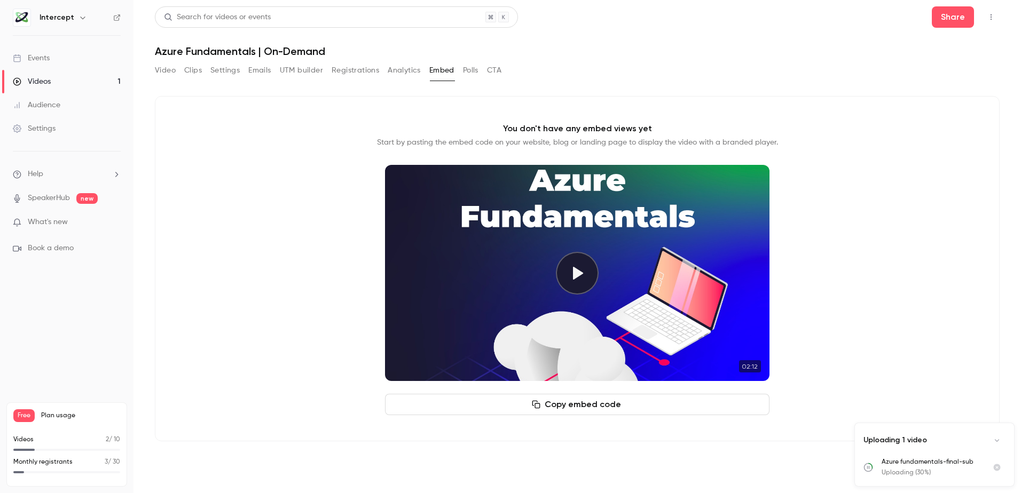
click at [410, 68] on button "Analytics" at bounding box center [404, 70] width 33 height 17
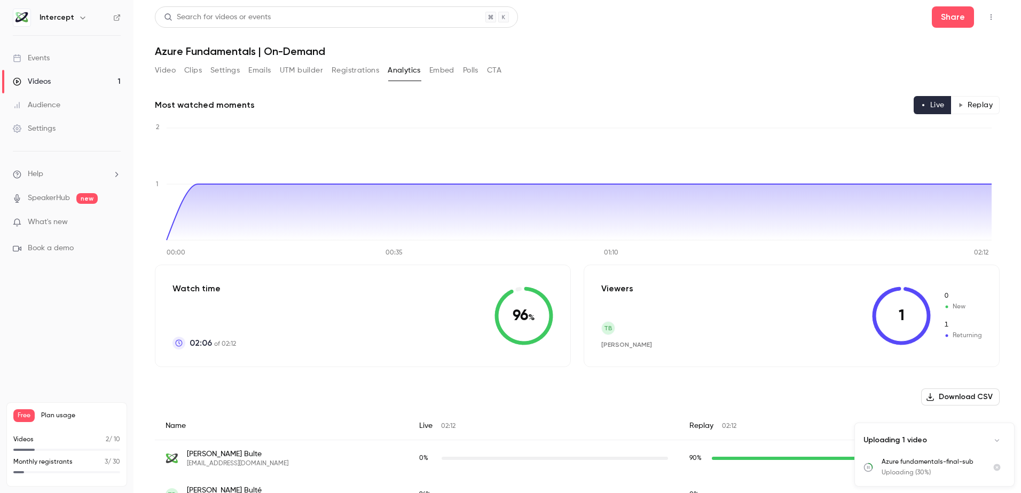
click at [350, 67] on button "Registrations" at bounding box center [356, 70] width 48 height 17
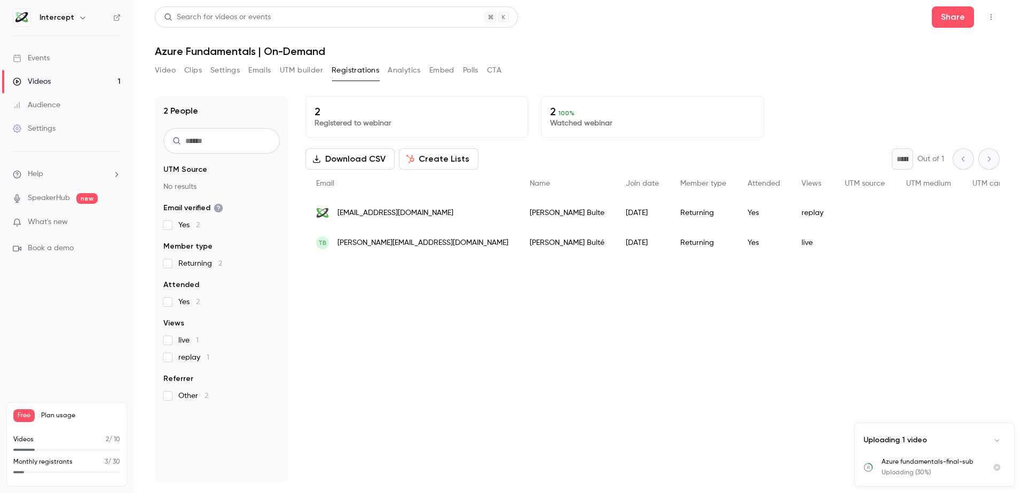
click at [167, 67] on button "Video" at bounding box center [165, 70] width 21 height 17
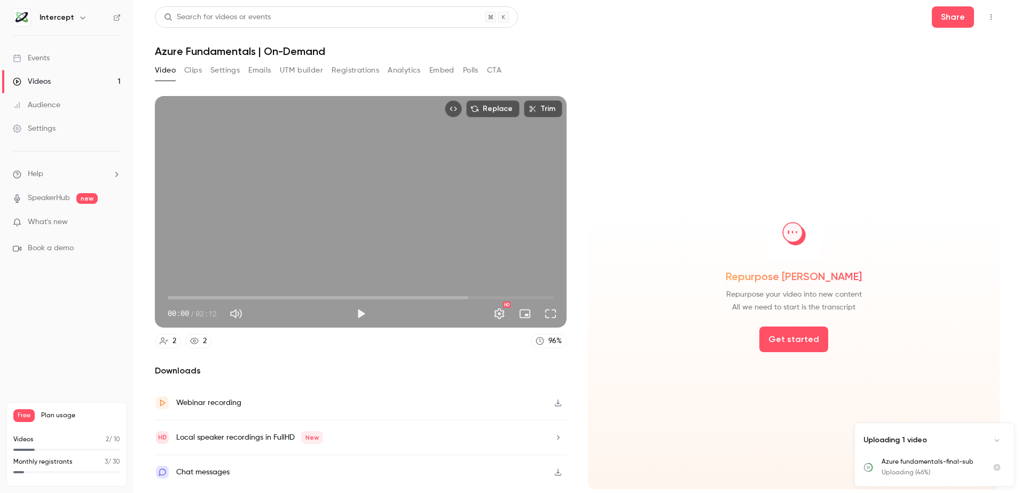
click at [224, 72] on button "Settings" at bounding box center [224, 70] width 29 height 17
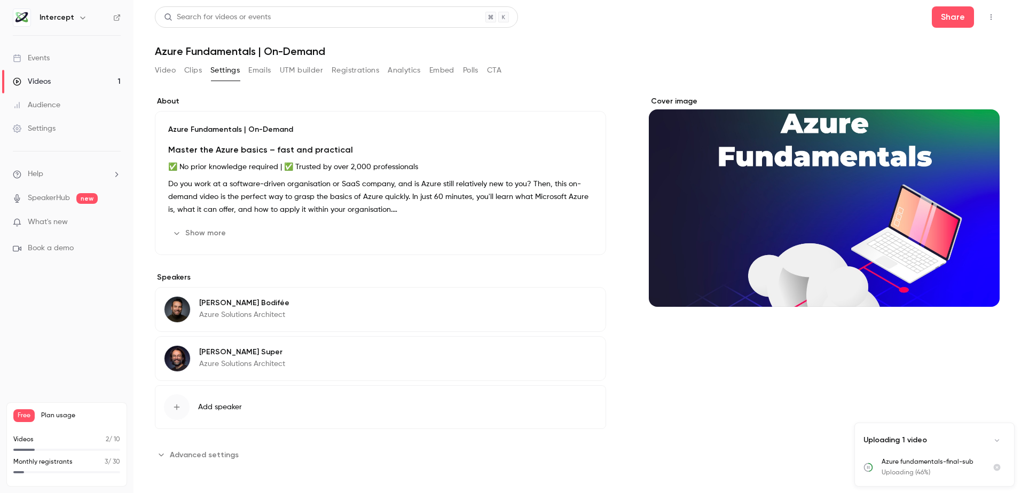
click at [166, 70] on button "Video" at bounding box center [165, 70] width 21 height 17
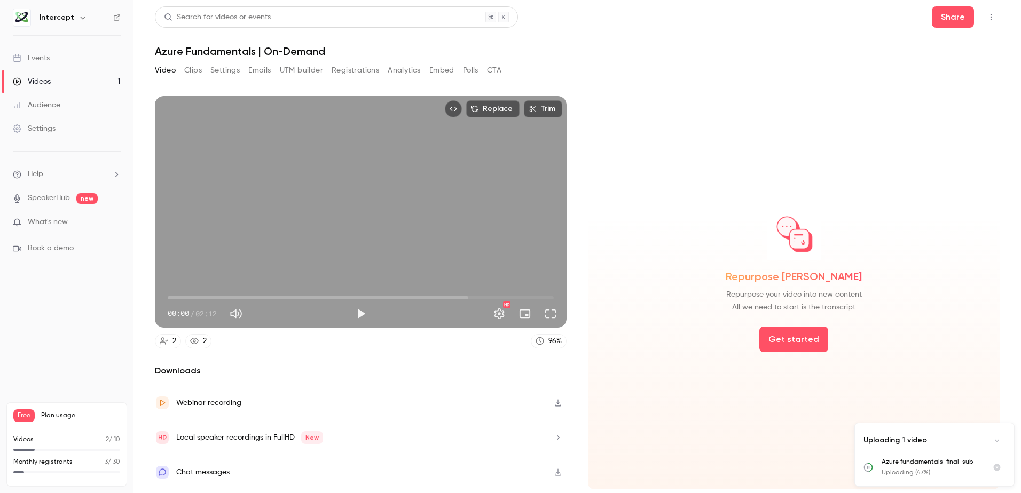
click at [220, 69] on button "Settings" at bounding box center [224, 70] width 29 height 17
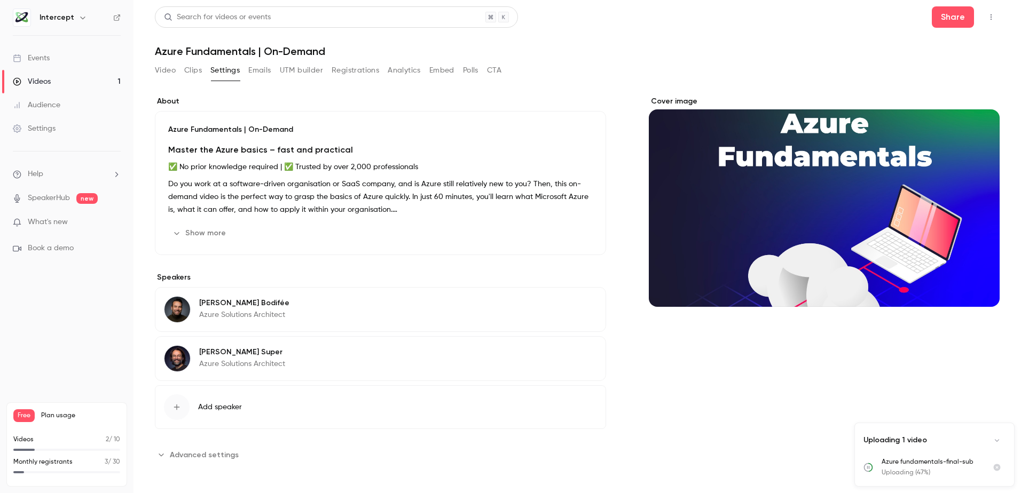
click at [237, 45] on h1 "Azure Fundamentals | On-Demand" at bounding box center [577, 51] width 845 height 13
click at [169, 72] on button "Video" at bounding box center [165, 70] width 21 height 17
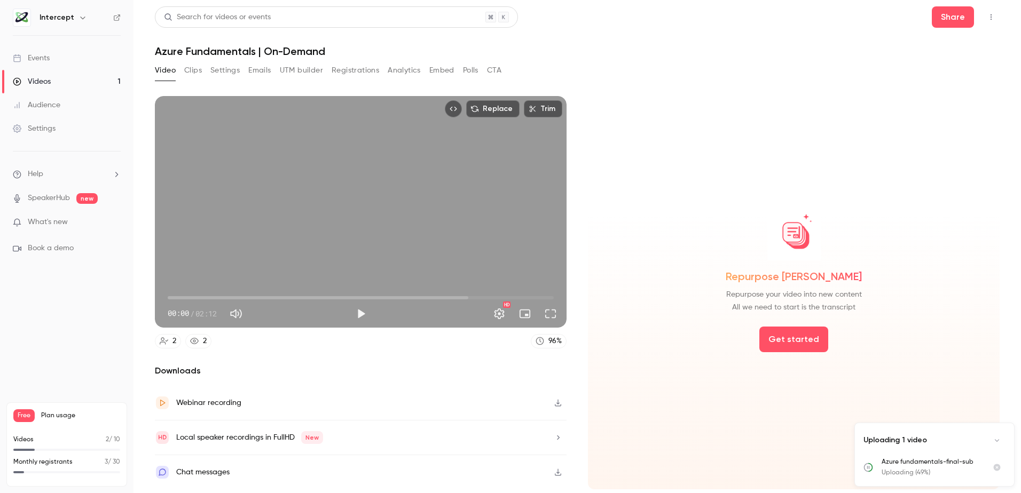
click at [27, 78] on div "Videos" at bounding box center [32, 81] width 38 height 11
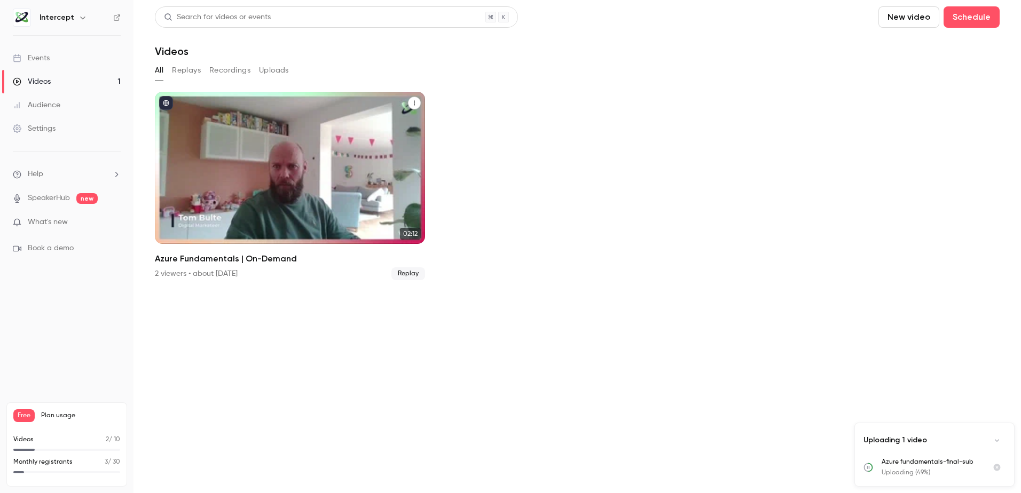
click at [250, 260] on h2 "Azure Fundamentals | On-Demand" at bounding box center [290, 259] width 270 height 13
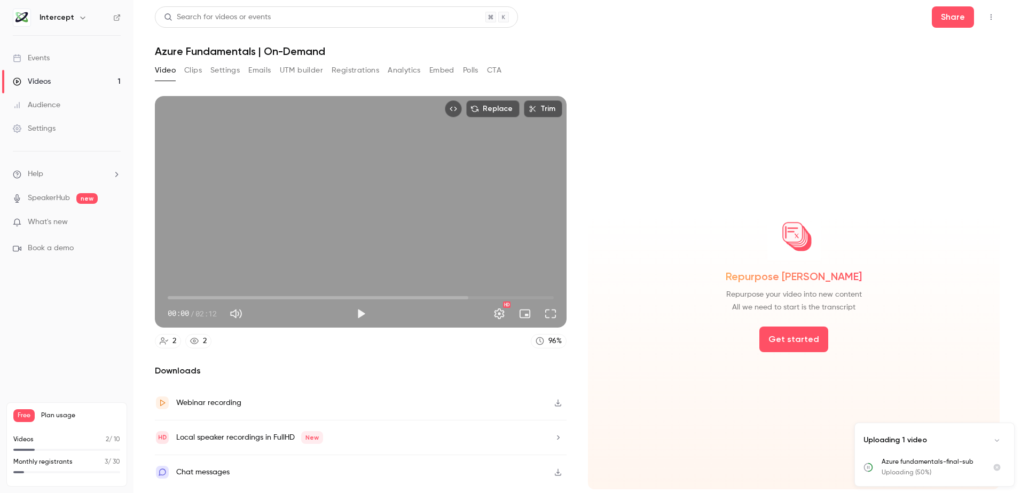
click at [449, 169] on div "Replace Trim 00:00 00:00 / 02:12 HD" at bounding box center [361, 212] width 412 height 232
click at [356, 317] on button "Pause" at bounding box center [360, 313] width 21 height 21
type input "***"
click at [321, 55] on h1 "Azure Fundamentals | On-Demand" at bounding box center [577, 51] width 845 height 13
click at [323, 54] on h1 "Azure Fundamentals | On-Demand" at bounding box center [577, 51] width 845 height 13
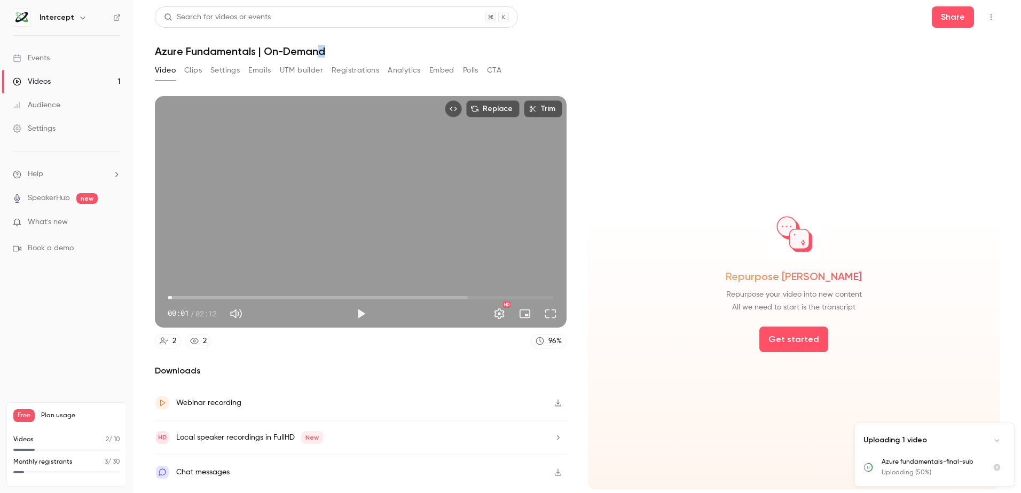
click at [324, 54] on h1 "Azure Fundamentals | On-Demand" at bounding box center [577, 51] width 845 height 13
click at [223, 70] on button "Settings" at bounding box center [224, 70] width 29 height 17
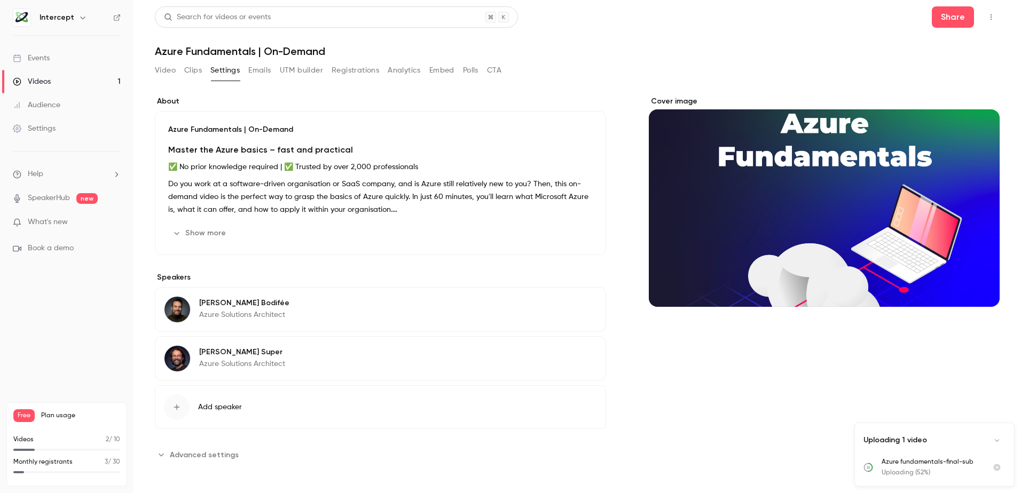
click at [160, 453] on icon "Advanced settings" at bounding box center [161, 455] width 9 height 9
click at [360, 69] on button "Registrations" at bounding box center [356, 70] width 48 height 17
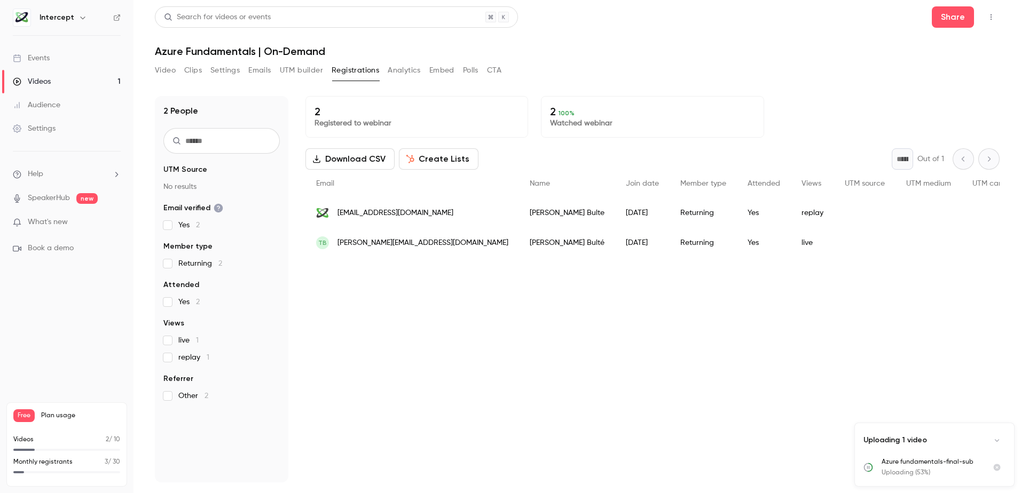
click at [166, 69] on button "Video" at bounding box center [165, 70] width 21 height 17
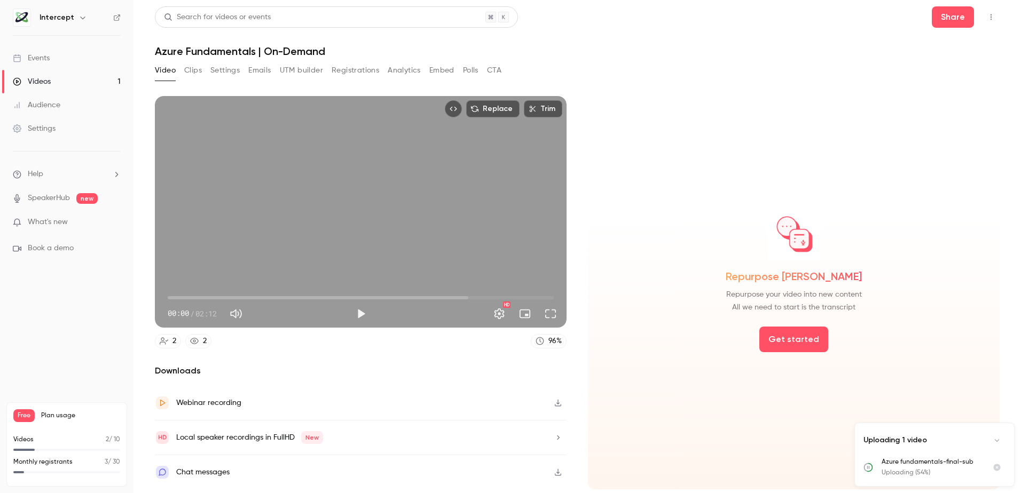
click at [989, 14] on icon "Top Bar Actions" at bounding box center [991, 16] width 9 height 7
click at [931, 74] on div "Duplicate as new event" at bounding box center [949, 72] width 84 height 11
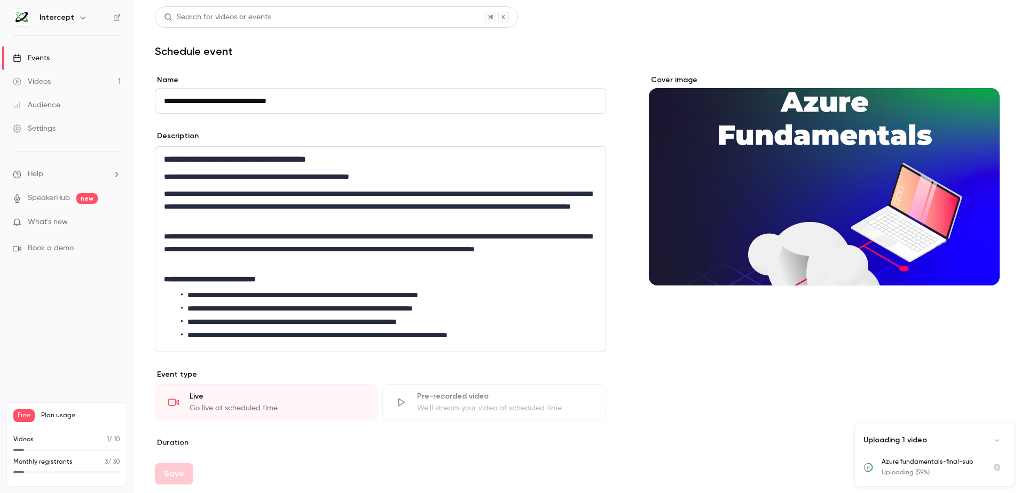
click at [49, 57] on div "Events" at bounding box center [31, 58] width 37 height 11
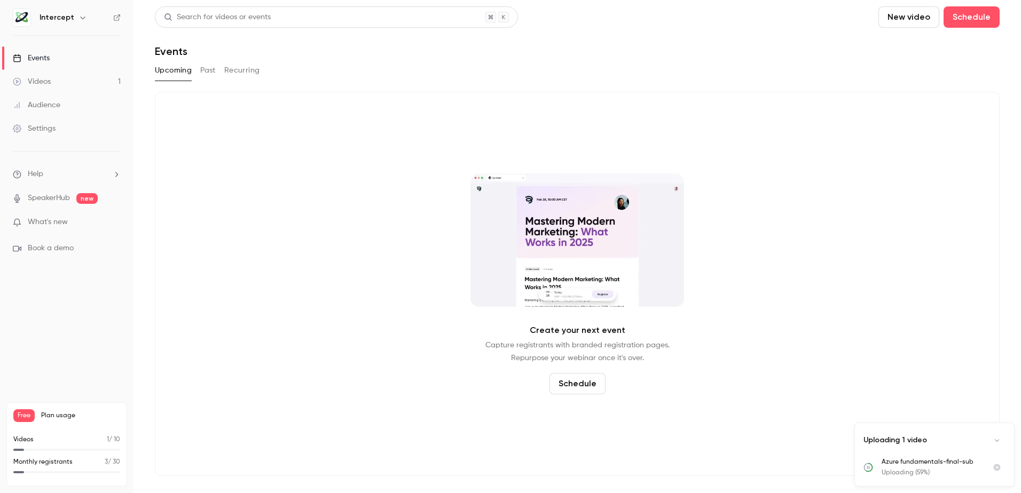
click at [209, 74] on button "Past" at bounding box center [207, 70] width 15 height 17
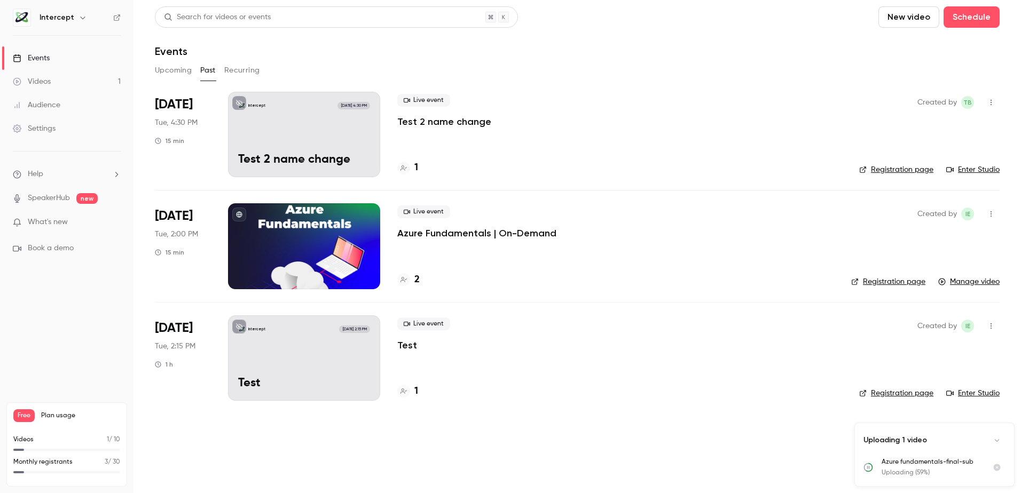
click at [241, 72] on button "Recurring" at bounding box center [242, 70] width 36 height 17
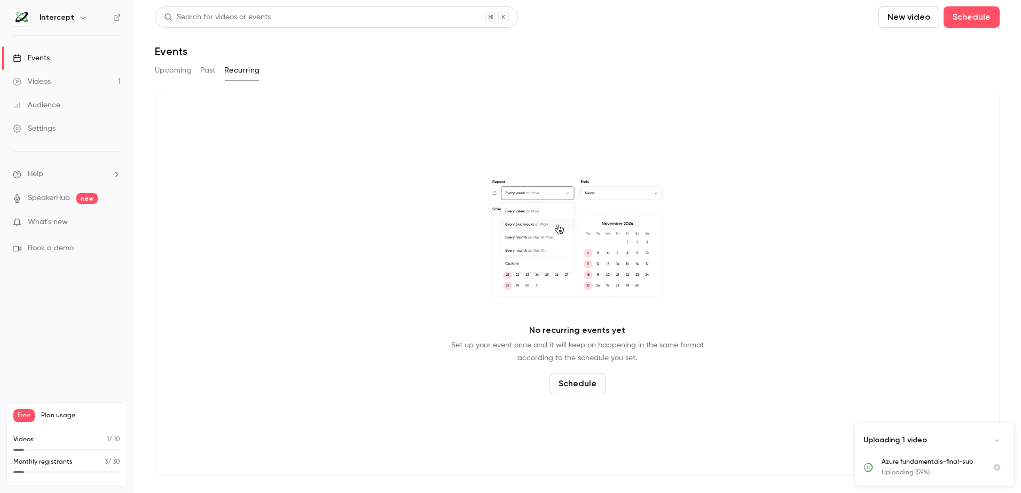
click at [210, 69] on button "Past" at bounding box center [207, 70] width 15 height 17
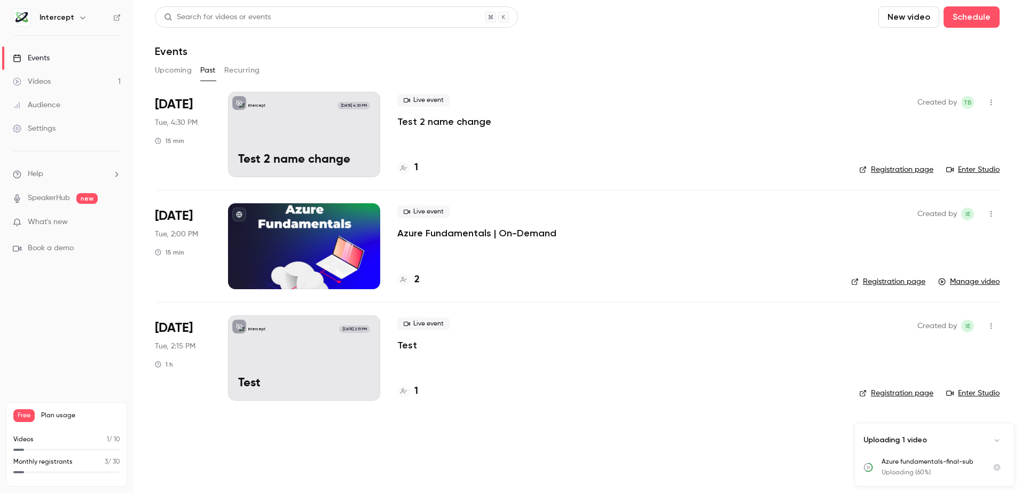
click at [991, 104] on icon "button" at bounding box center [991, 102] width 9 height 7
click at [921, 238] on div "Delete" at bounding box center [950, 241] width 81 height 11
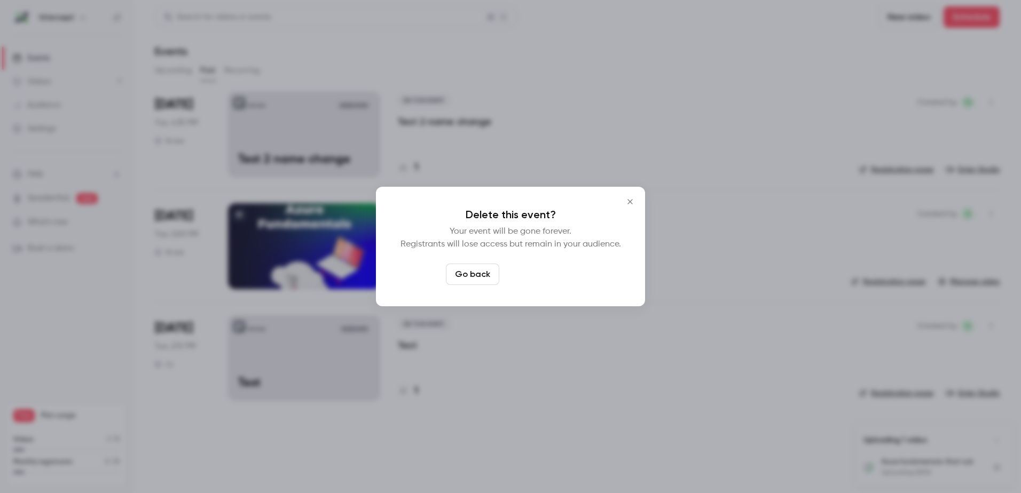
click at [530, 275] on button "Delete event" at bounding box center [540, 274] width 72 height 21
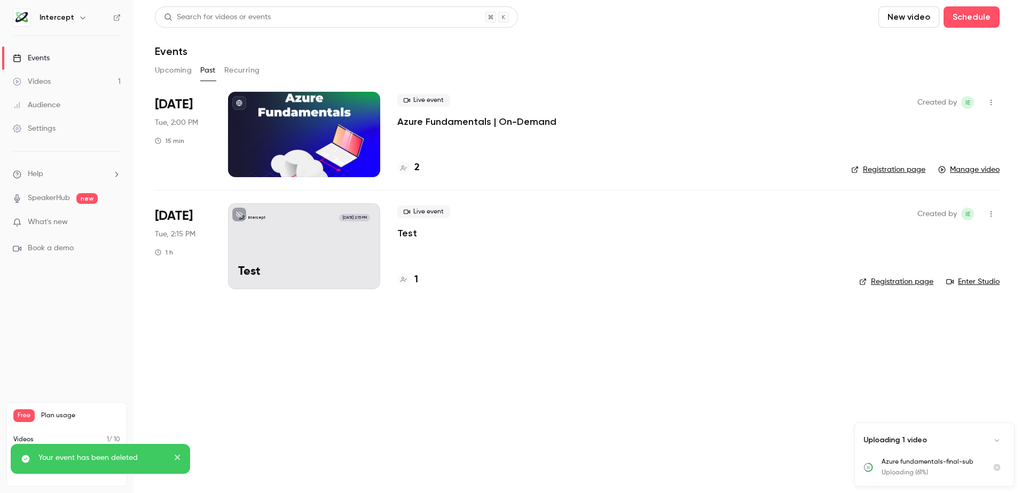
click at [992, 213] on icon "button" at bounding box center [991, 213] width 9 height 7
click at [918, 353] on div "Delete" at bounding box center [950, 352] width 81 height 11
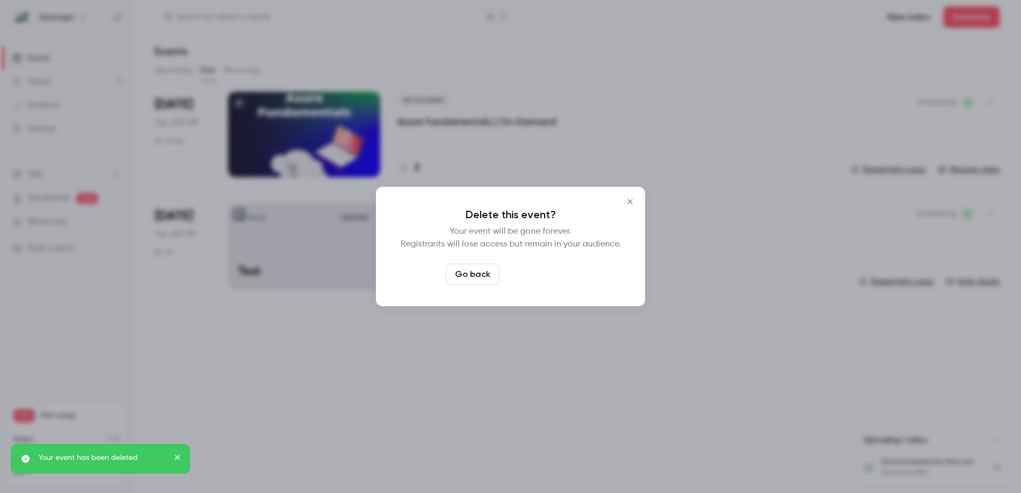
click at [545, 271] on button "Delete event" at bounding box center [540, 274] width 72 height 21
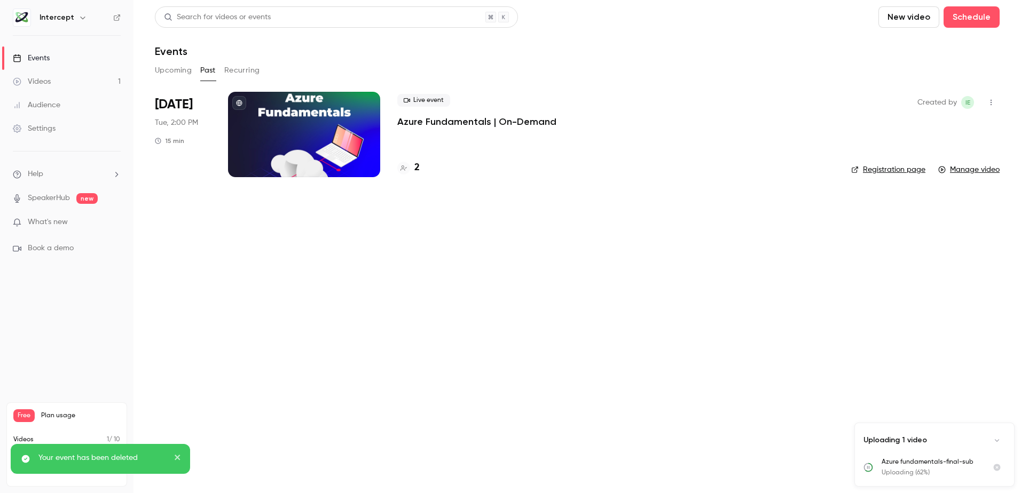
click at [900, 171] on link "Registration page" at bounding box center [888, 169] width 74 height 11
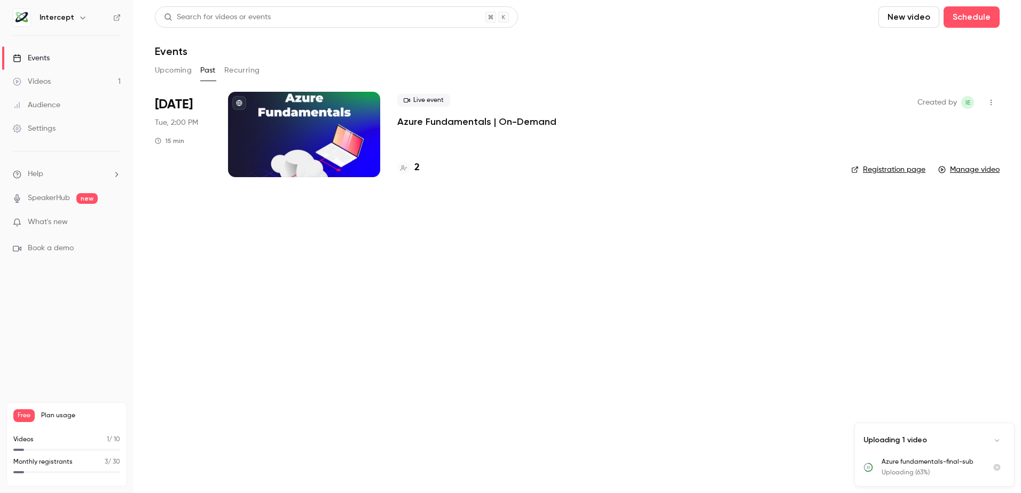
click at [986, 170] on link "Manage video" at bounding box center [968, 169] width 61 height 11
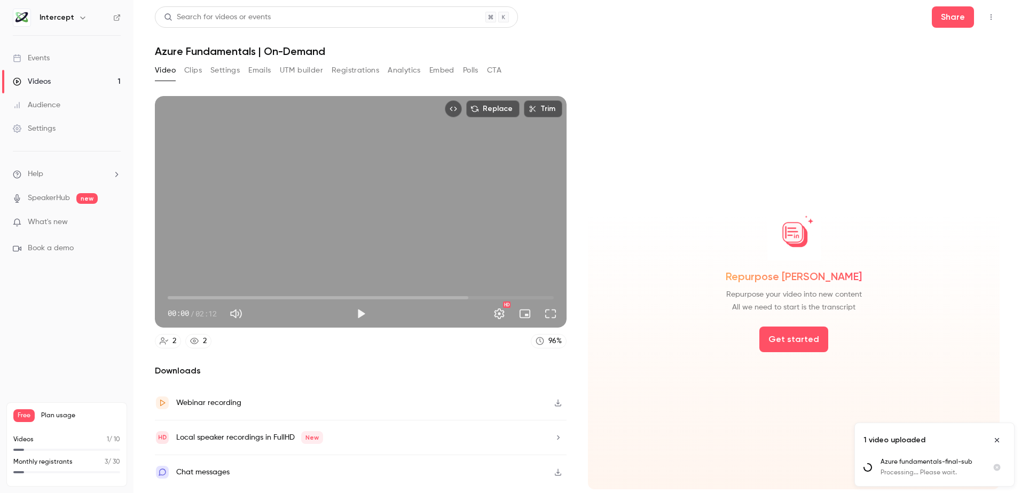
click at [674, 473] on div "Repurpose [PERSON_NAME] Repurpose your video into new content All we need to st…" at bounding box center [794, 293] width 412 height 394
click at [216, 70] on button "Settings" at bounding box center [224, 70] width 29 height 17
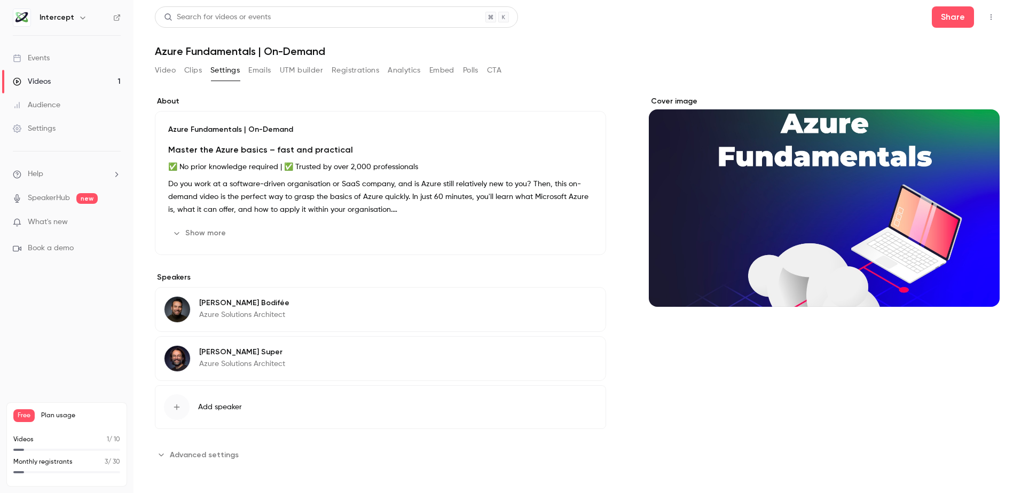
click at [161, 70] on button "Video" at bounding box center [165, 70] width 21 height 17
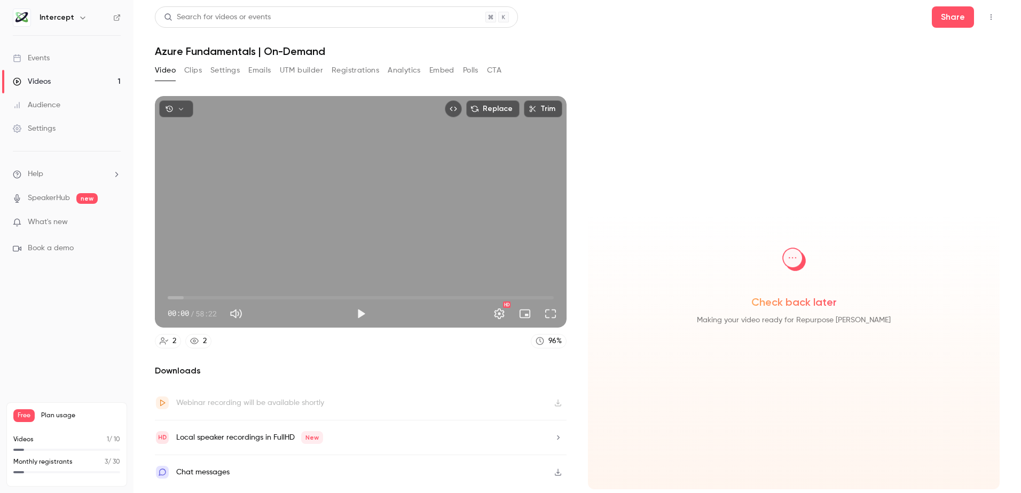
click at [166, 74] on button "Video" at bounding box center [165, 70] width 21 height 17
click at [221, 69] on button "Settings" at bounding box center [224, 70] width 29 height 17
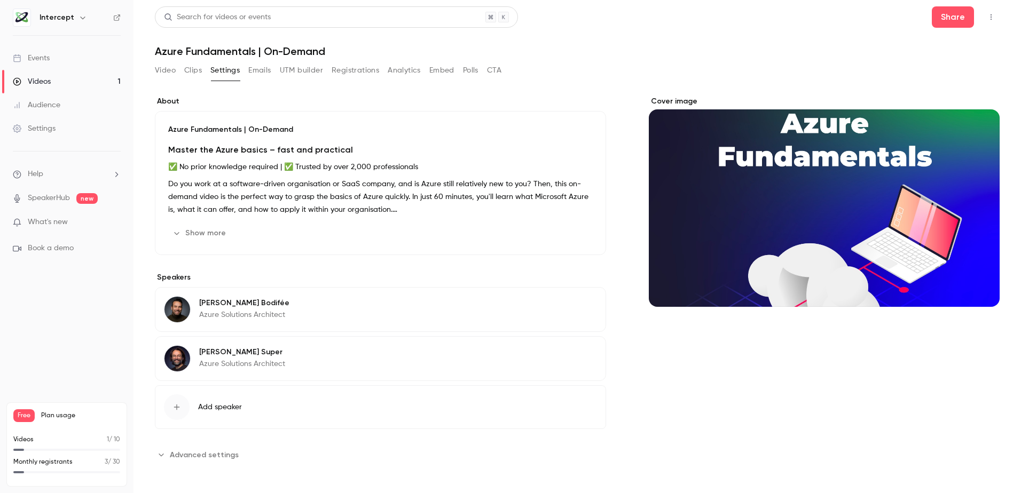
click at [168, 72] on button "Video" at bounding box center [165, 70] width 21 height 17
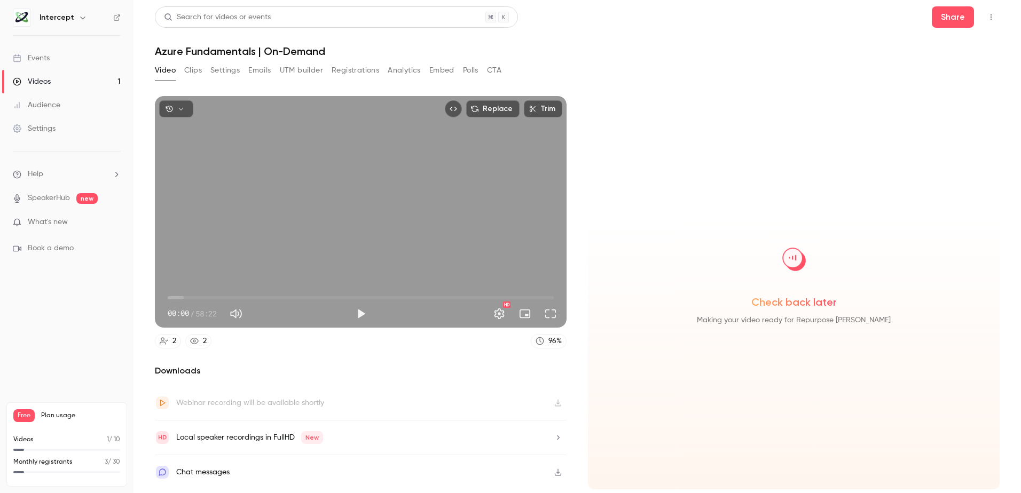
click at [884, 20] on icon "Top Bar Actions" at bounding box center [991, 16] width 9 height 7
click at [263, 61] on div at bounding box center [510, 246] width 1021 height 493
click at [271, 55] on h1 "Azure Fundamentals | On-Demand" at bounding box center [577, 51] width 845 height 13
click at [273, 56] on h1 "Azure Fundamentals | On-Demand" at bounding box center [577, 51] width 845 height 13
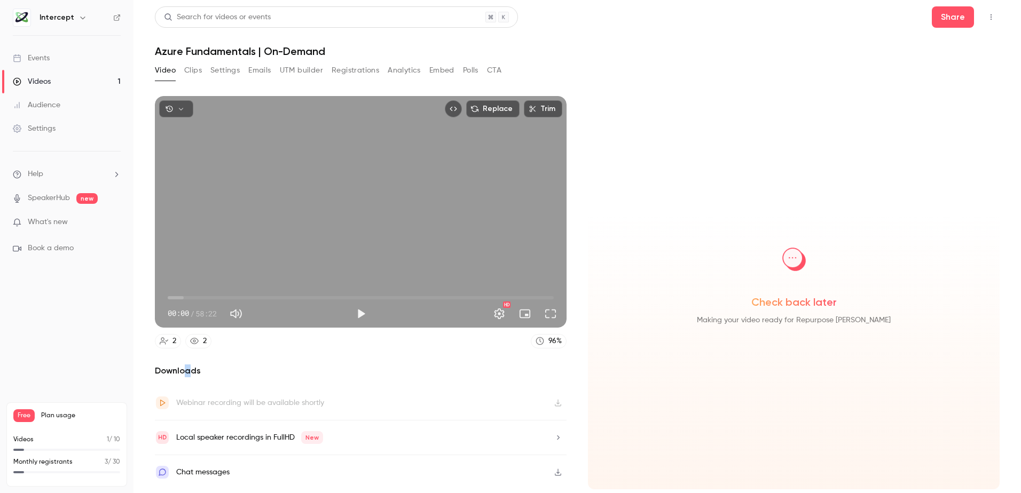
click at [187, 370] on h2 "Downloads" at bounding box center [361, 371] width 412 height 13
click at [194, 73] on button "Clips" at bounding box center [193, 70] width 18 height 17
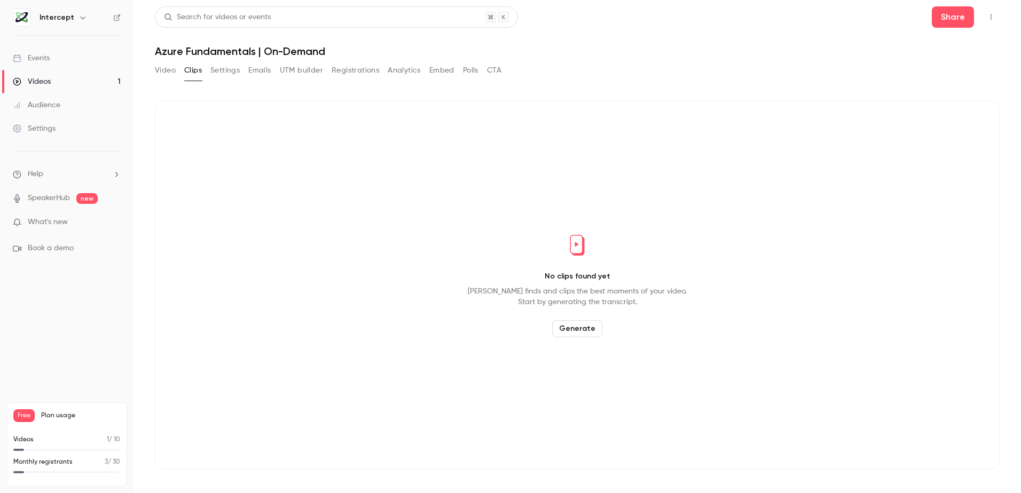
click at [232, 70] on button "Settings" at bounding box center [224, 70] width 29 height 17
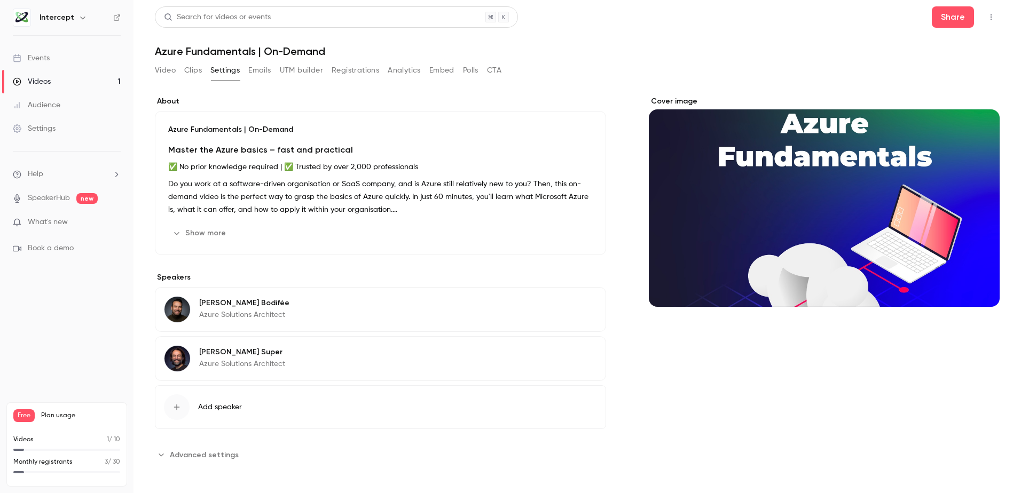
click at [385, 140] on div "Azure Fundamentals | On-Demand Master the Azure basics – fast and practical ✅ N…" at bounding box center [380, 183] width 451 height 144
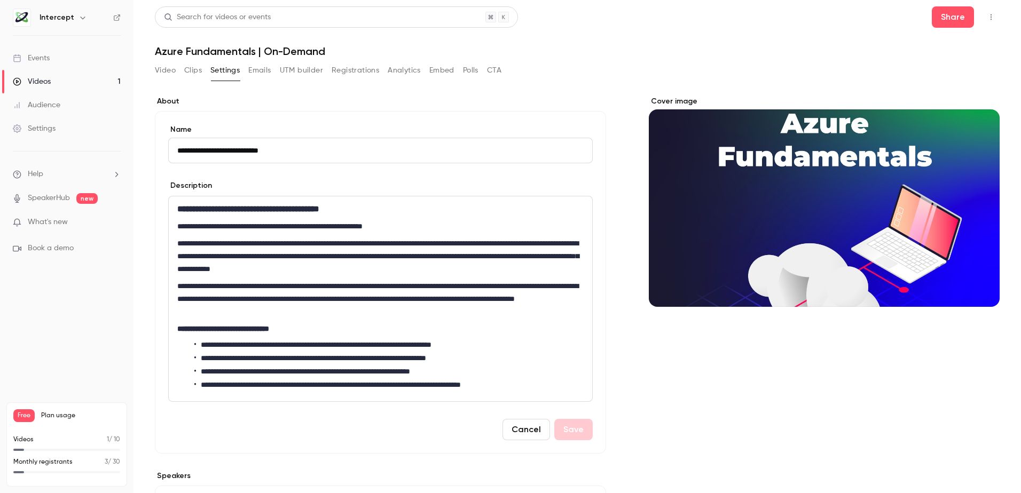
click at [180, 150] on input "**********" at bounding box center [380, 151] width 425 height 26
type input "**********"
click at [580, 434] on button "Save" at bounding box center [573, 429] width 38 height 21
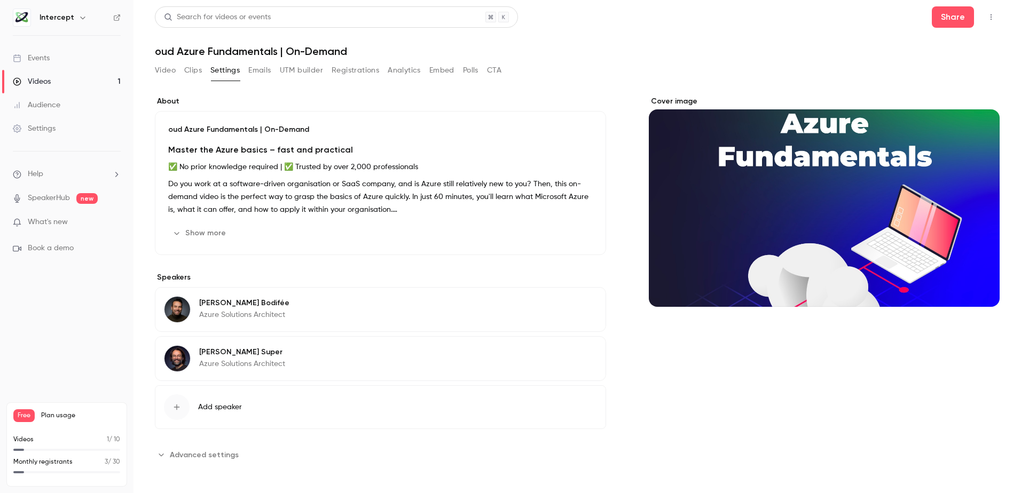
click at [884, 16] on icon "Top Bar Actions" at bounding box center [991, 16] width 9 height 7
click at [884, 70] on div "Duplicate as new event" at bounding box center [949, 72] width 84 height 11
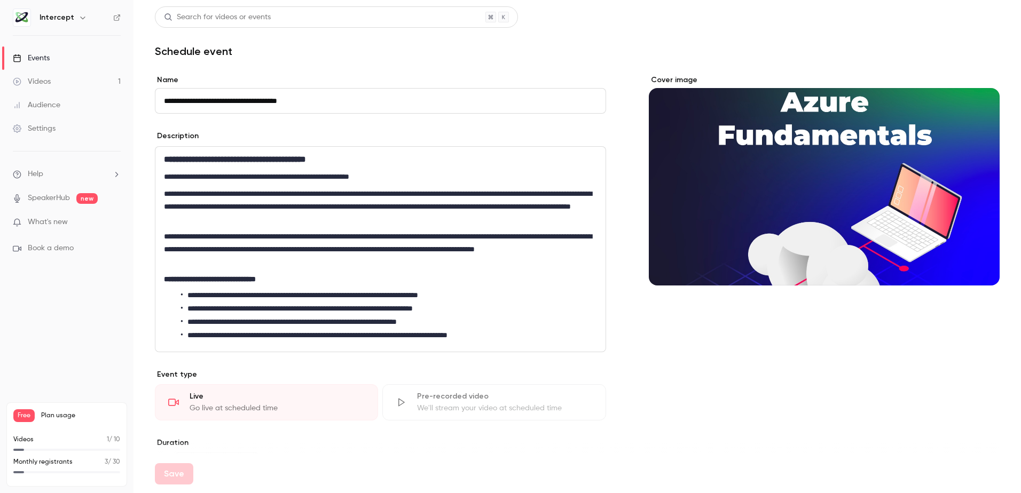
click at [210, 101] on input "**********" at bounding box center [380, 101] width 451 height 26
drag, startPoint x: 209, startPoint y: 99, endPoint x: 149, endPoint y: 96, distance: 59.9
click at [149, 96] on main "**********" at bounding box center [578, 246] width 888 height 493
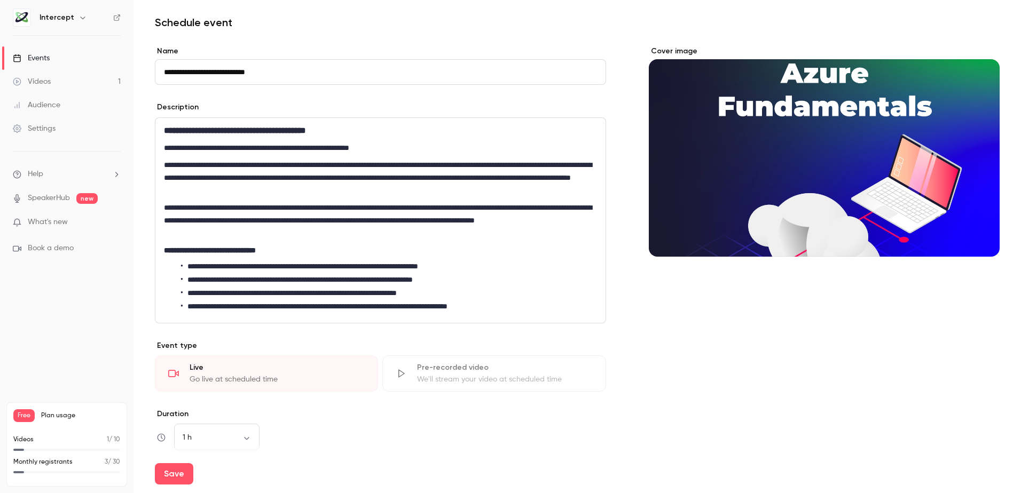
scroll to position [160, 0]
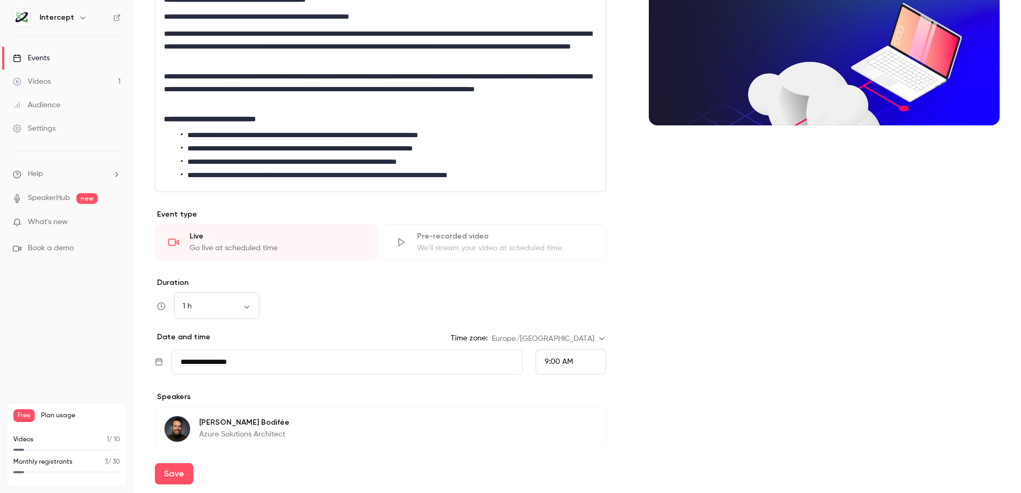
click at [586, 360] on div "9:00 AM" at bounding box center [571, 362] width 70 height 26
click at [566, 268] on div "9:15 AM" at bounding box center [566, 273] width 52 height 11
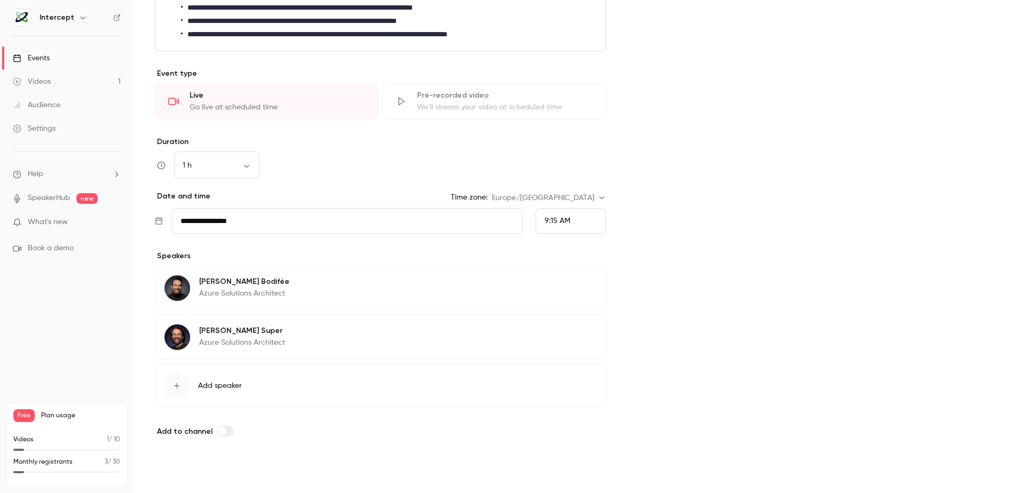
click at [176, 473] on button "Save" at bounding box center [174, 474] width 38 height 21
type input "**********"
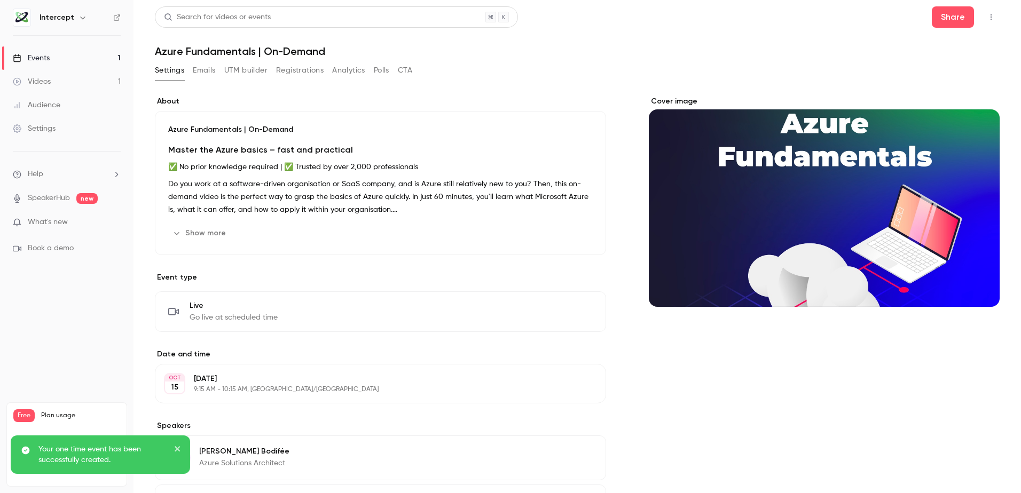
click at [178, 449] on icon "close" at bounding box center [177, 448] width 5 height 5
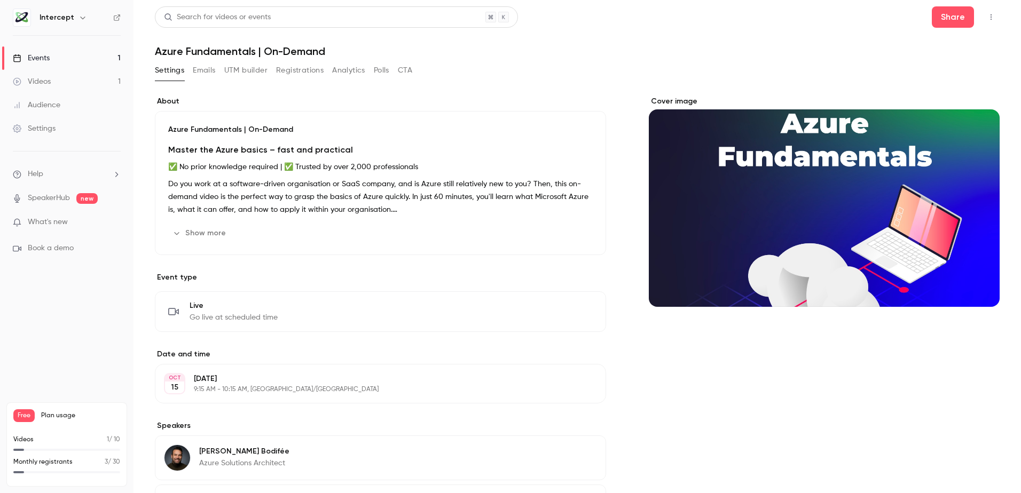
click at [200, 70] on button "Emails" at bounding box center [204, 70] width 22 height 17
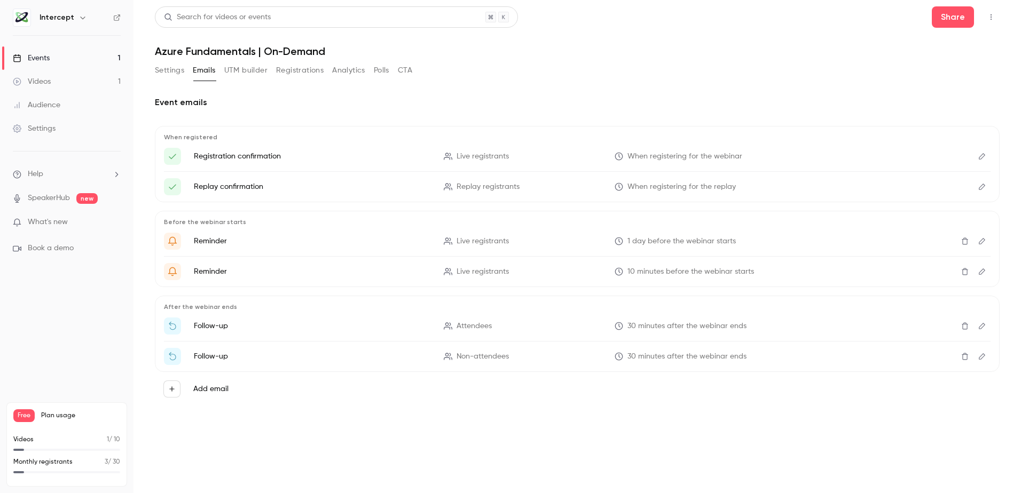
click at [241, 72] on button "UTM builder" at bounding box center [245, 70] width 43 height 17
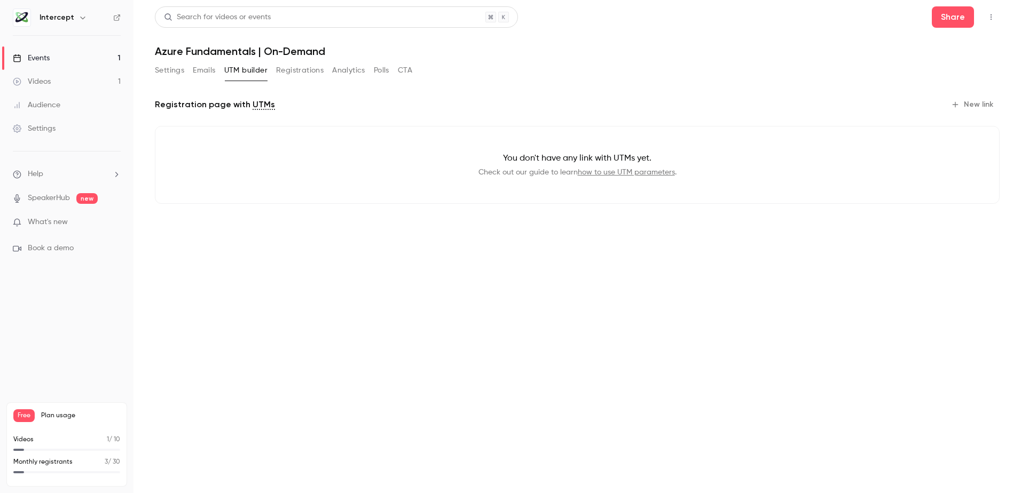
click at [296, 72] on button "Registrations" at bounding box center [300, 70] width 48 height 17
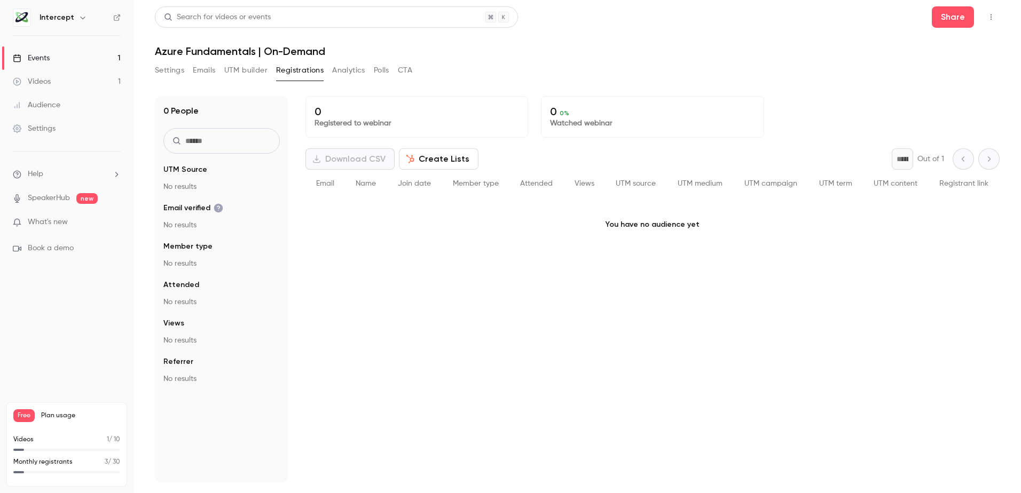
click at [343, 73] on button "Analytics" at bounding box center [348, 70] width 33 height 17
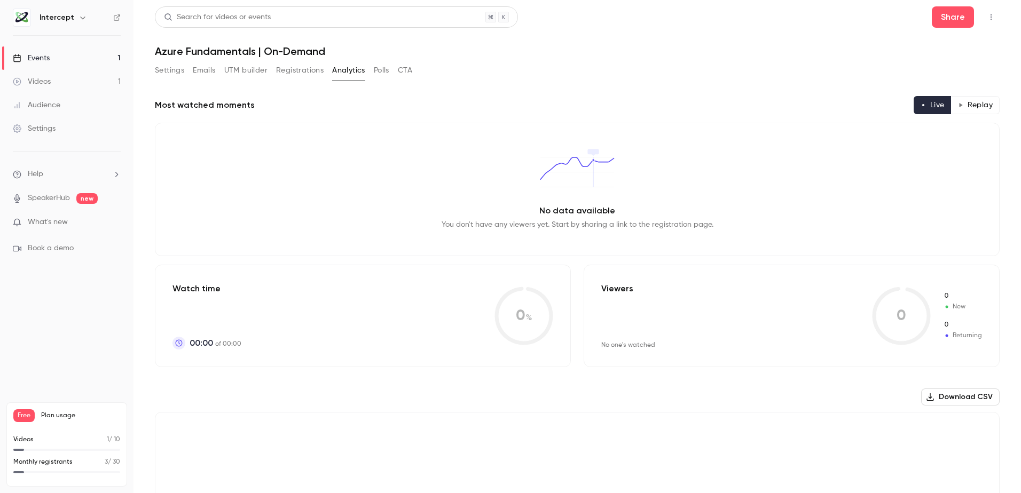
click at [386, 70] on button "Polls" at bounding box center [381, 70] width 15 height 17
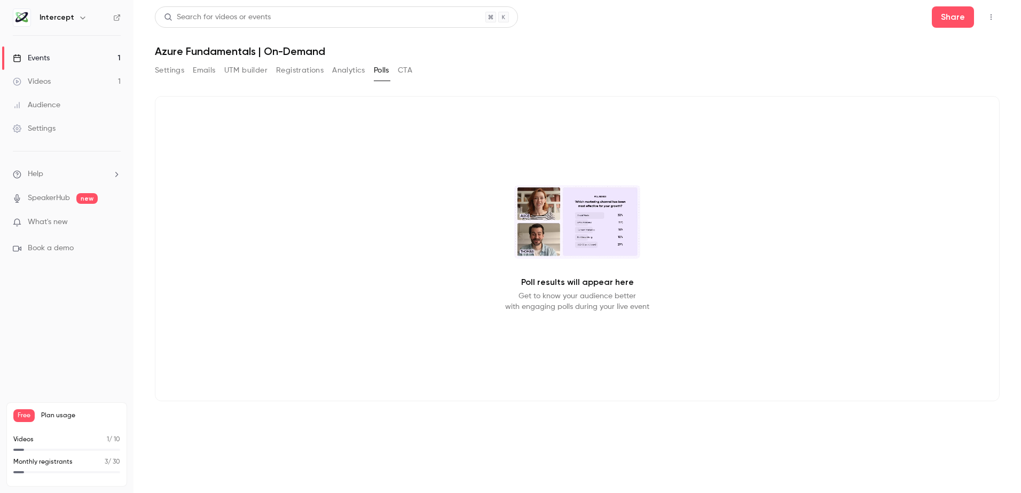
click at [412, 70] on button "CTA" at bounding box center [405, 70] width 14 height 17
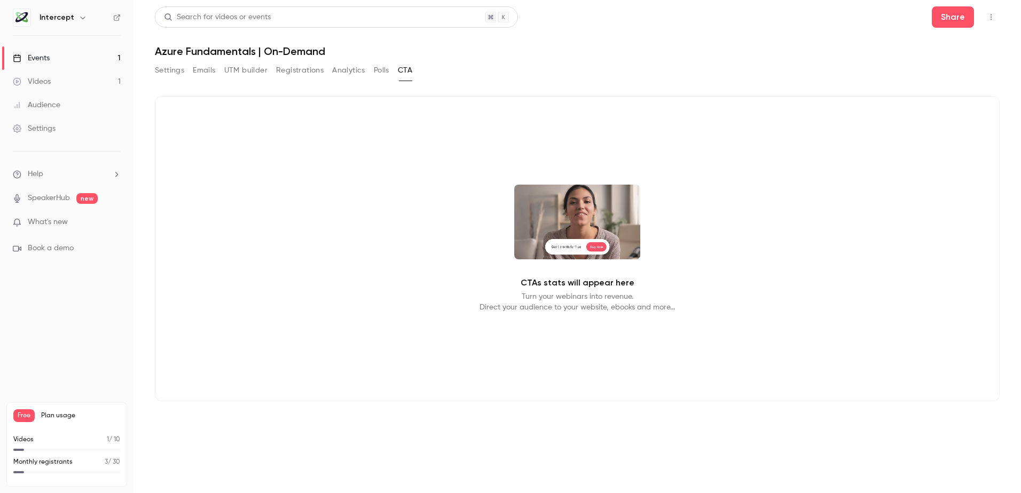
click at [169, 70] on button "Settings" at bounding box center [169, 70] width 29 height 17
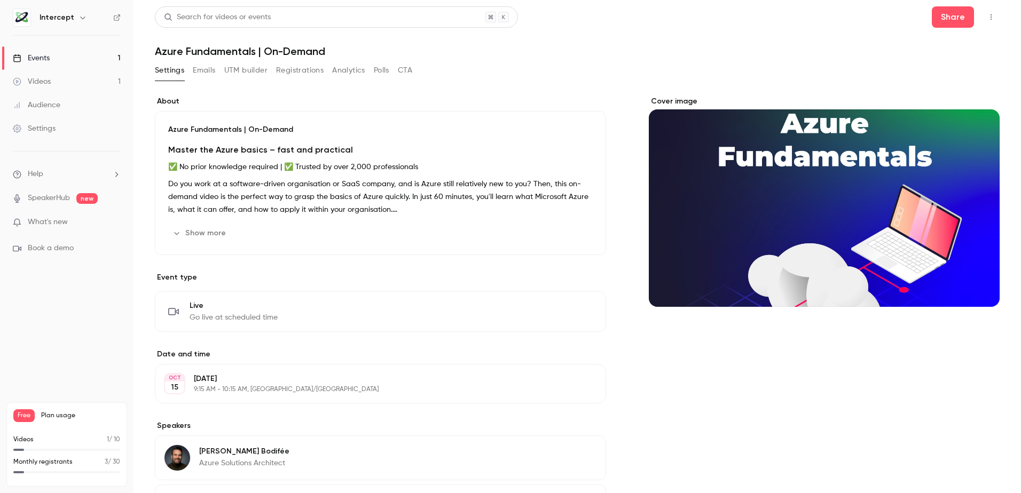
click at [460, 310] on div "Live Go live at scheduled time Edit" at bounding box center [380, 312] width 425 height 22
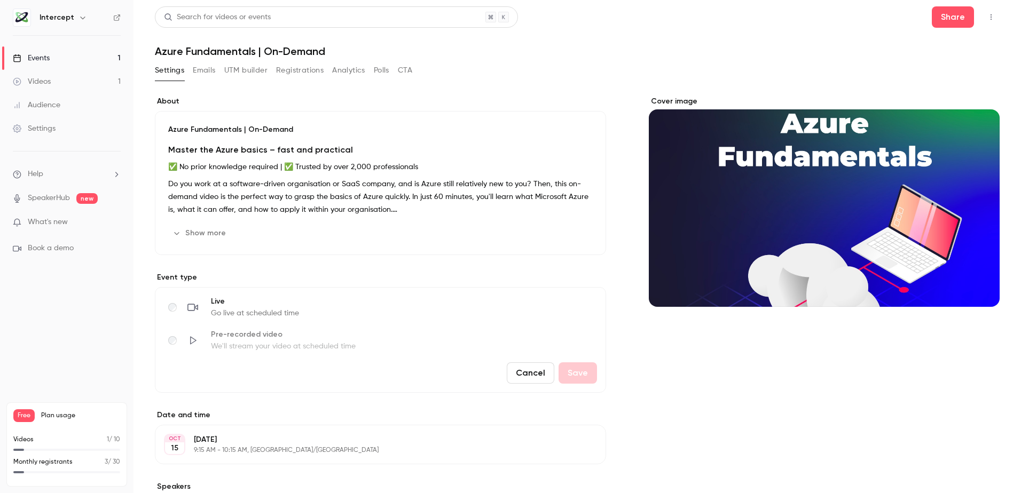
click at [461, 311] on div "Live Go live at scheduled time Pre-recorded video We'll stream your video at sc…" at bounding box center [382, 324] width 429 height 56
click at [530, 371] on button "Cancel" at bounding box center [531, 373] width 48 height 21
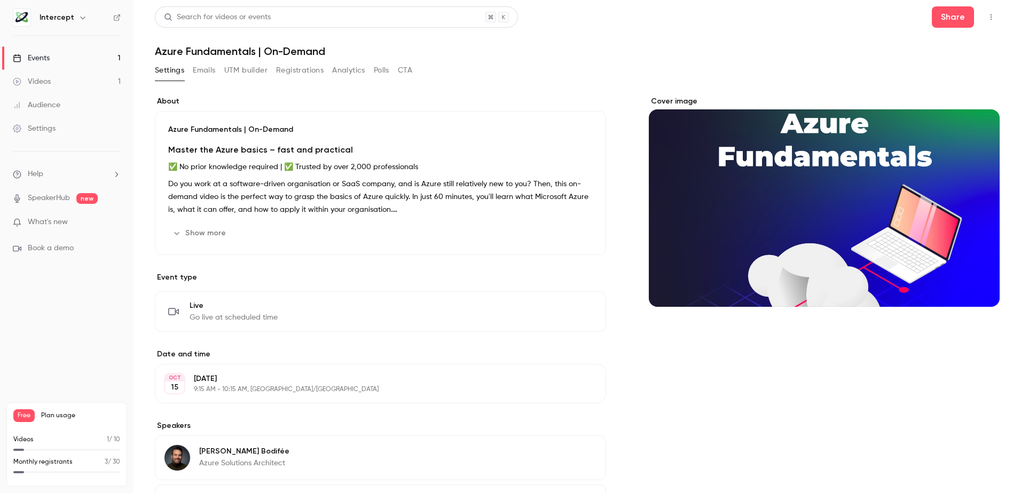
click at [63, 83] on link "Videos 1" at bounding box center [67, 81] width 134 height 23
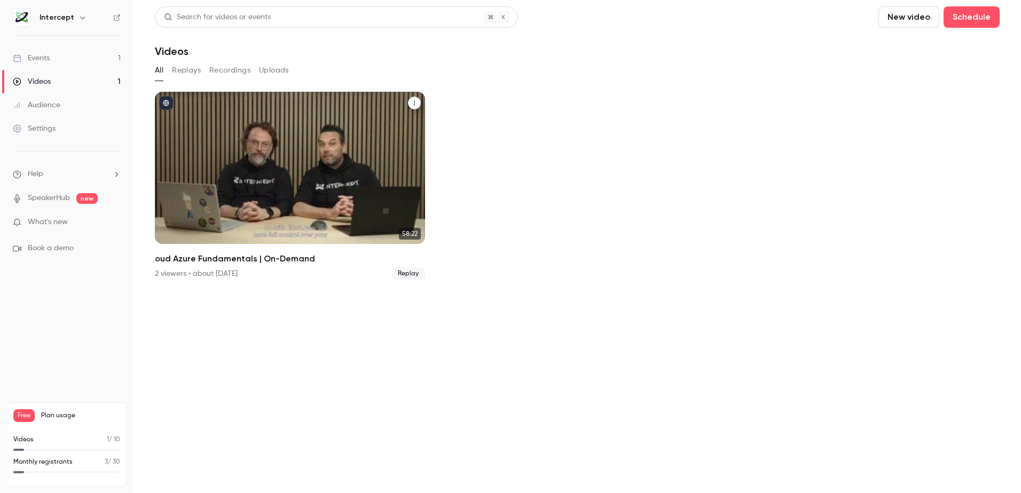
click at [289, 178] on div "oud Azure Fundamentals | On-Demand" at bounding box center [290, 168] width 270 height 152
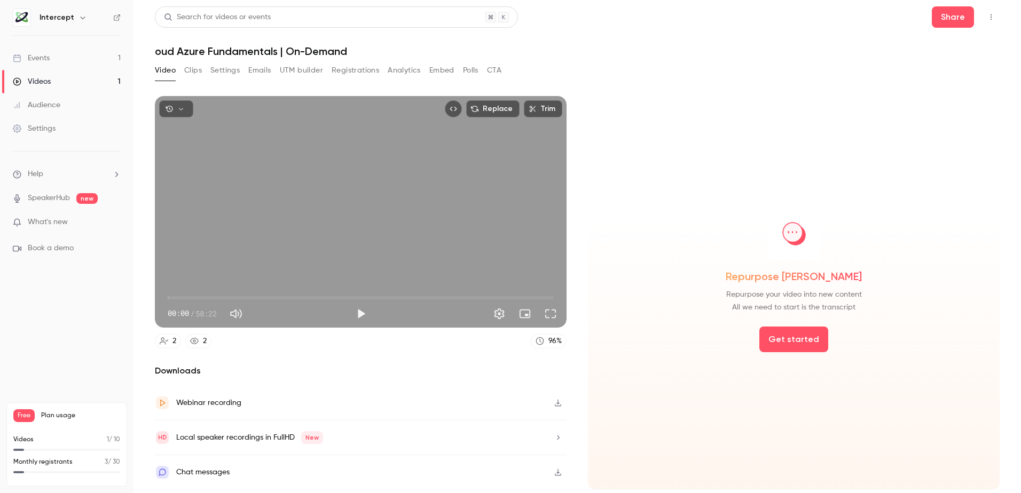
click at [884, 14] on icon "Top Bar Actions" at bounding box center [991, 16] width 9 height 7
click at [884, 103] on div "Delete" at bounding box center [949, 100] width 84 height 11
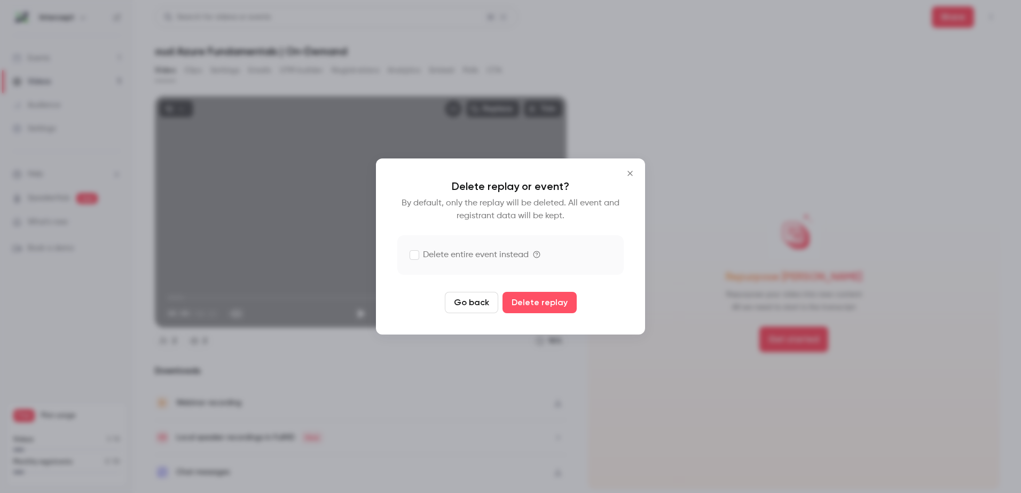
click at [444, 255] on label "Delete entire event instead" at bounding box center [469, 255] width 119 height 13
click at [538, 304] on button "Delete replay and event" at bounding box center [539, 302] width 119 height 21
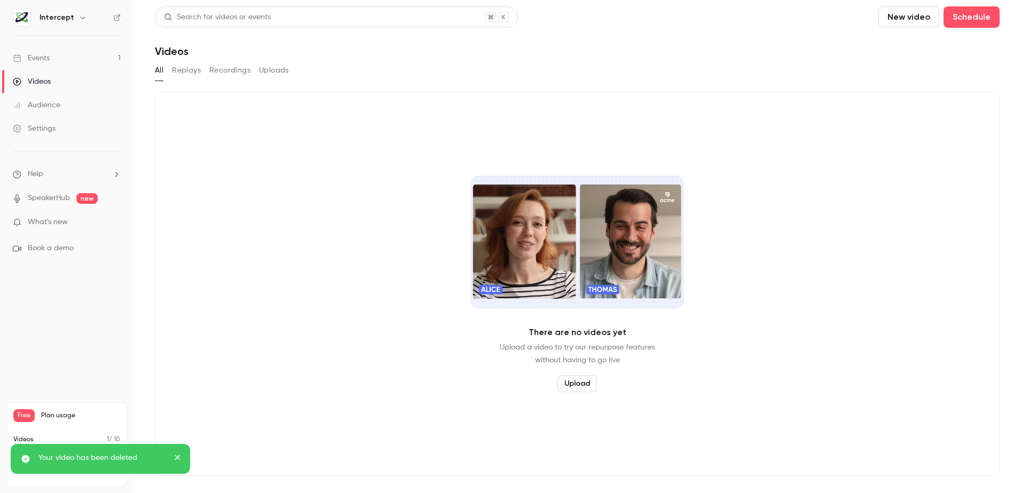
click at [50, 108] on div "Audience" at bounding box center [37, 105] width 48 height 11
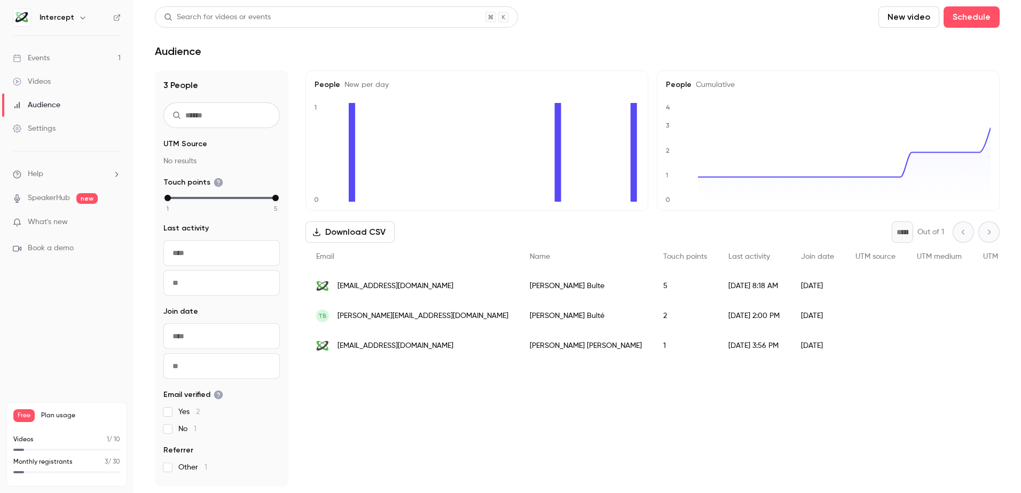
click at [884, 293] on div "People list" at bounding box center [1010, 286] width 74 height 30
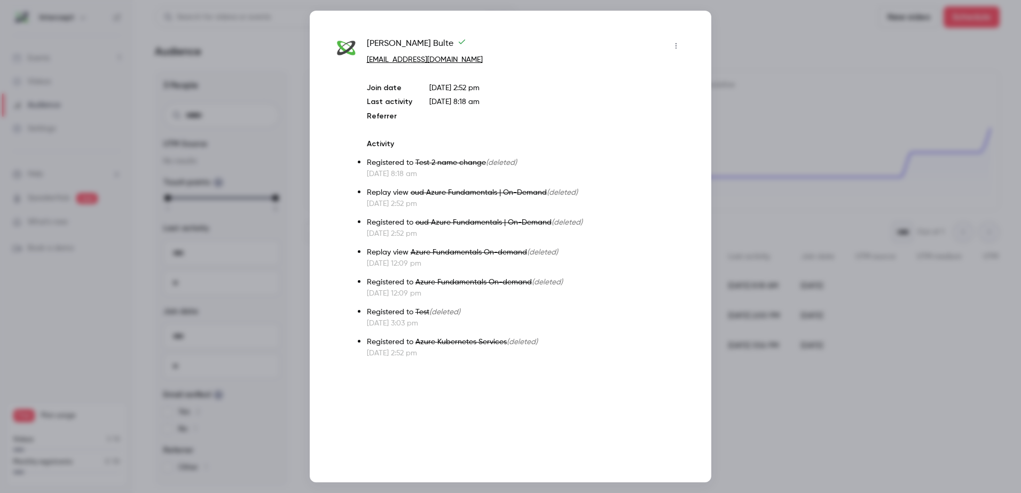
click at [674, 47] on icon "button" at bounding box center [676, 45] width 9 height 7
click at [786, 434] on div at bounding box center [510, 246] width 1021 height 493
click at [761, 433] on div at bounding box center [510, 246] width 1021 height 493
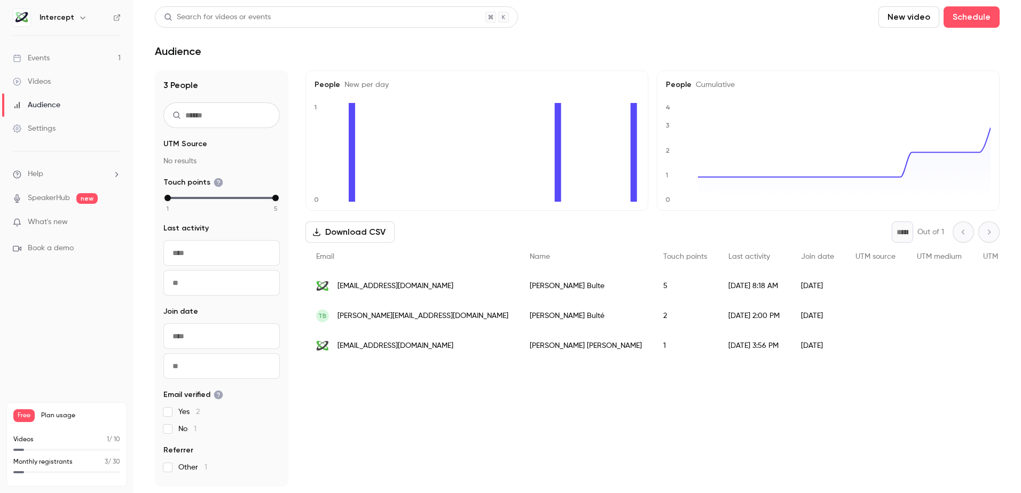
click at [46, 128] on div "Settings" at bounding box center [34, 128] width 43 height 11
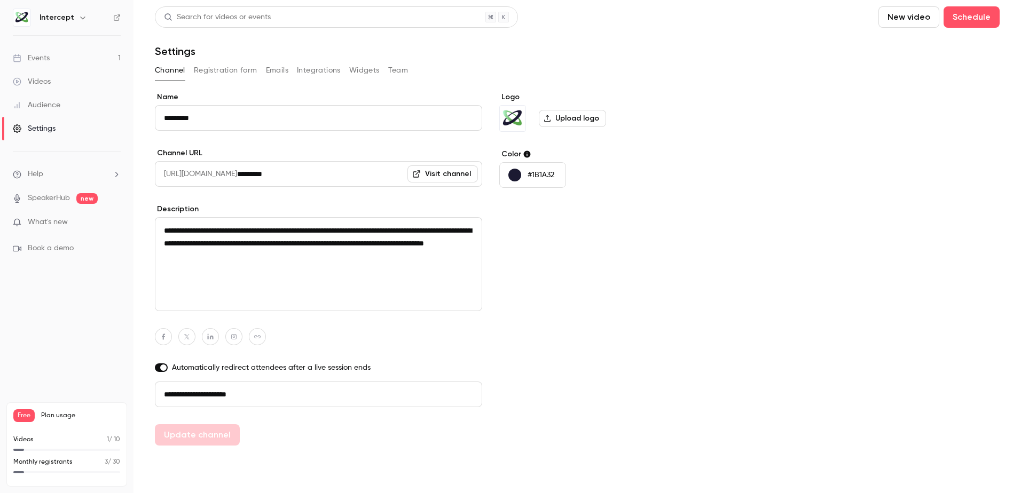
click at [52, 57] on link "Events 1" at bounding box center [67, 57] width 134 height 23
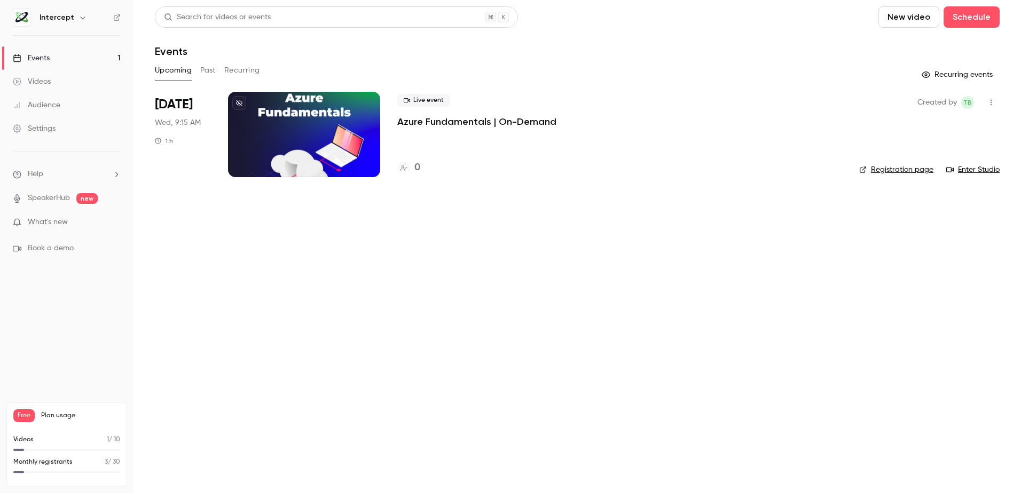
click at [884, 174] on link "Enter Studio" at bounding box center [972, 169] width 53 height 11
